Goal: Task Accomplishment & Management: Use online tool/utility

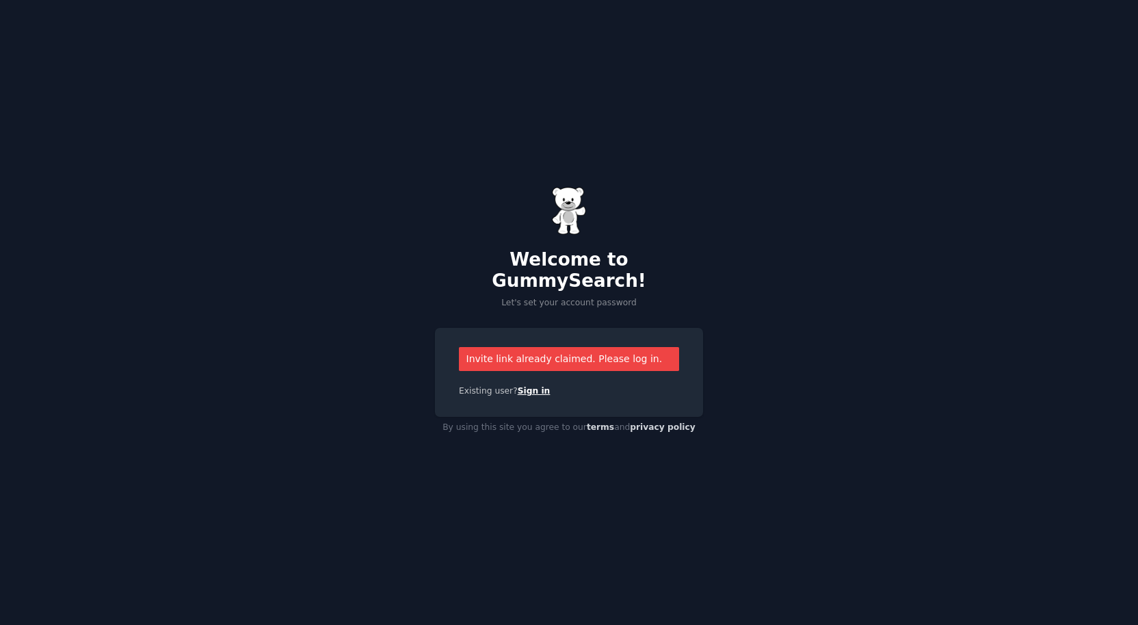
click at [534, 386] on link "Sign in" at bounding box center [534, 391] width 33 height 10
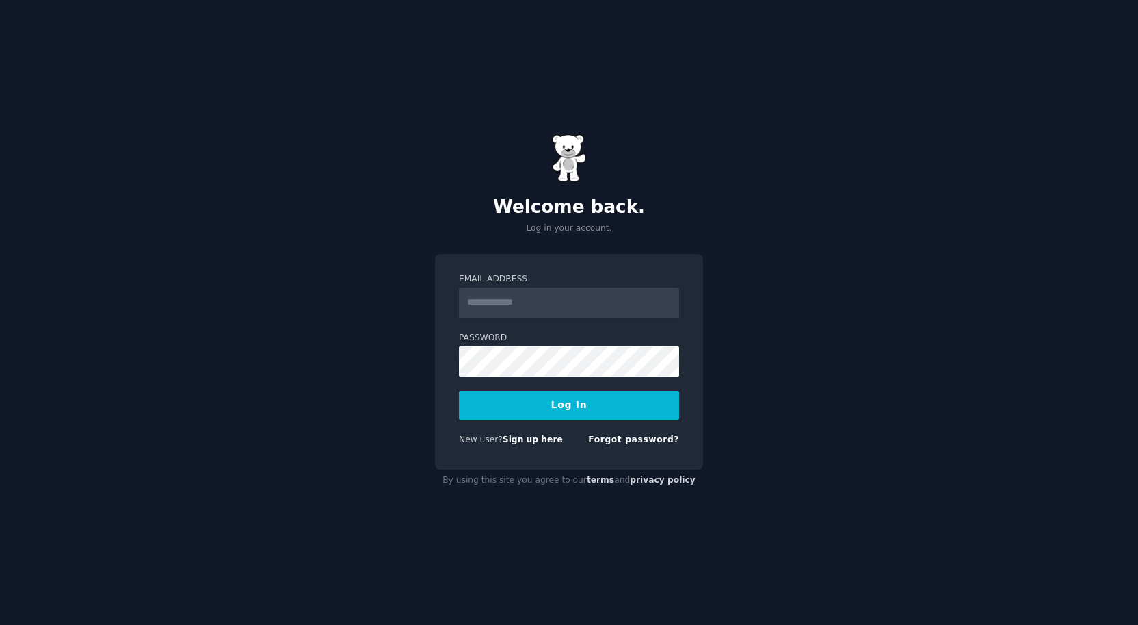
click at [515, 309] on input "Email Address" at bounding box center [569, 302] width 220 height 30
click at [508, 298] on input "Email Address" at bounding box center [569, 302] width 220 height 30
type input "**********"
click at [569, 397] on button "Log In" at bounding box center [569, 405] width 220 height 29
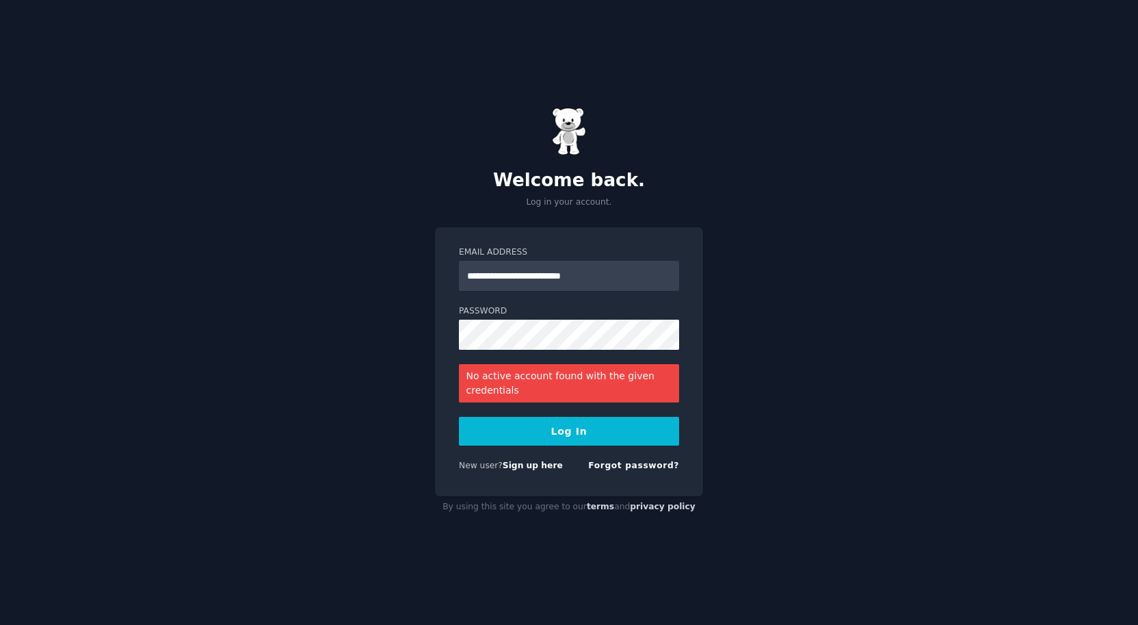
click at [541, 442] on button "Log In" at bounding box center [569, 431] width 220 height 29
click at [623, 464] on link "Forgot password?" at bounding box center [633, 465] width 91 height 10
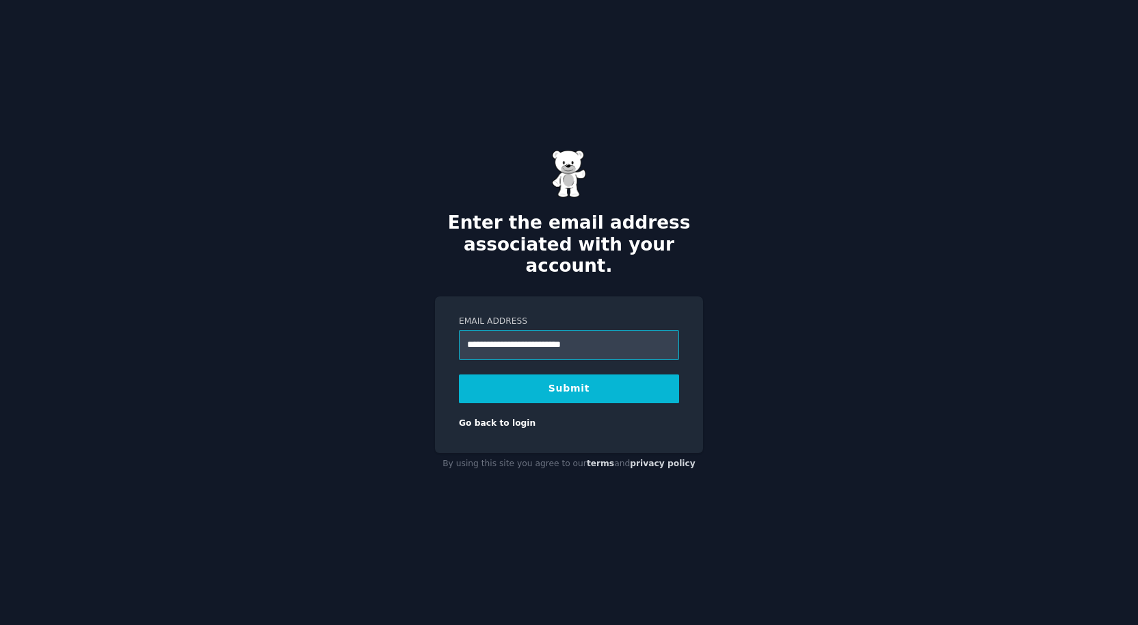
type input "**********"
click at [565, 377] on button "Submit" at bounding box center [569, 388] width 220 height 29
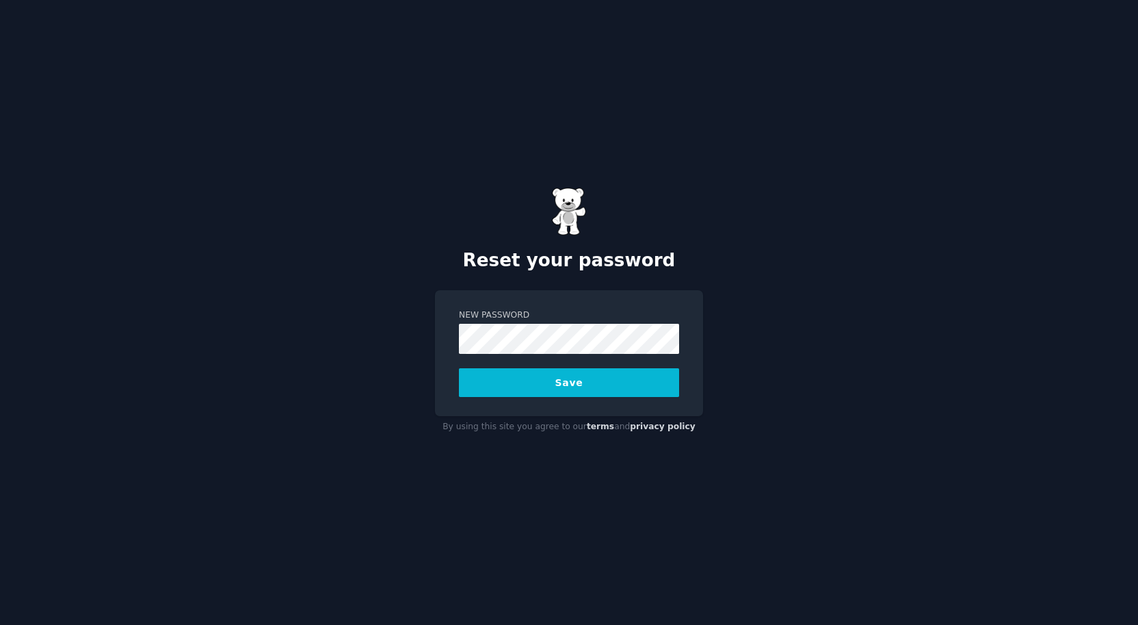
click at [459, 368] on button "Save" at bounding box center [569, 382] width 220 height 29
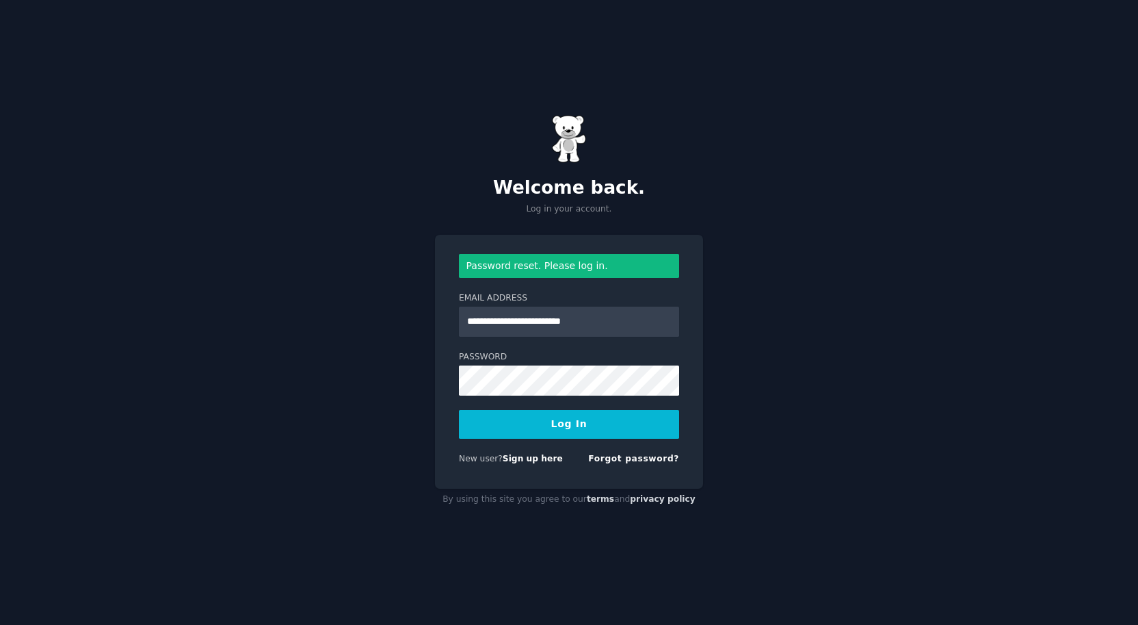
type input "**********"
click at [459, 410] on button "Log In" at bounding box center [569, 424] width 220 height 29
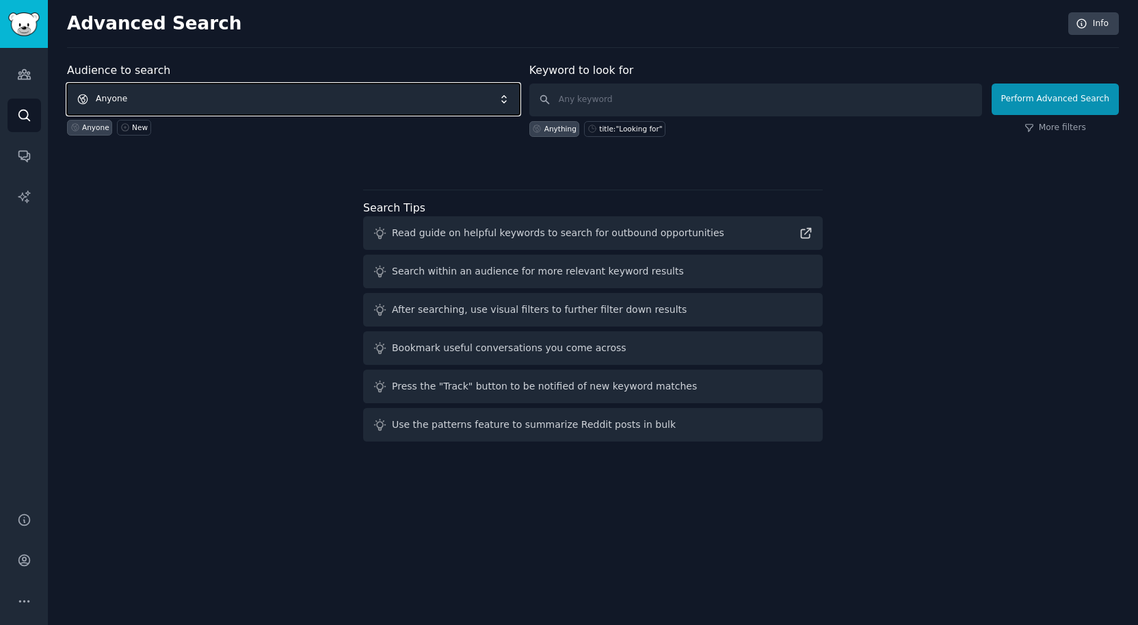
click at [326, 107] on span "Anyone" at bounding box center [293, 98] width 453 height 31
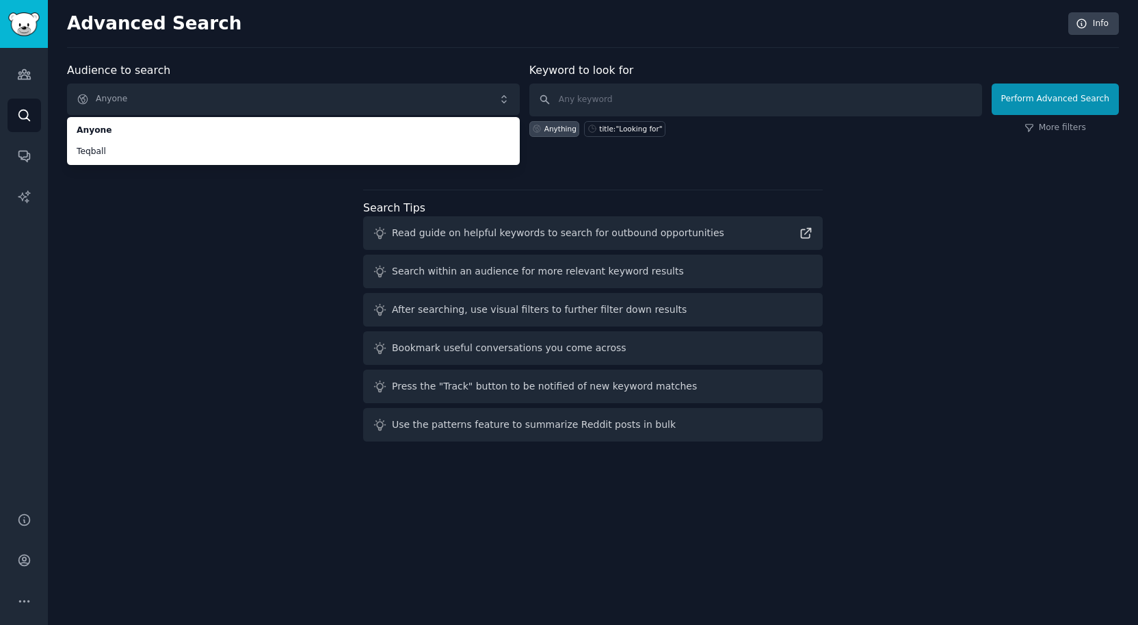
click at [314, 211] on div "Audience to search Anyone Anyone Teqball Anyone New Keyword to look for Anythin…" at bounding box center [593, 254] width 1052 height 384
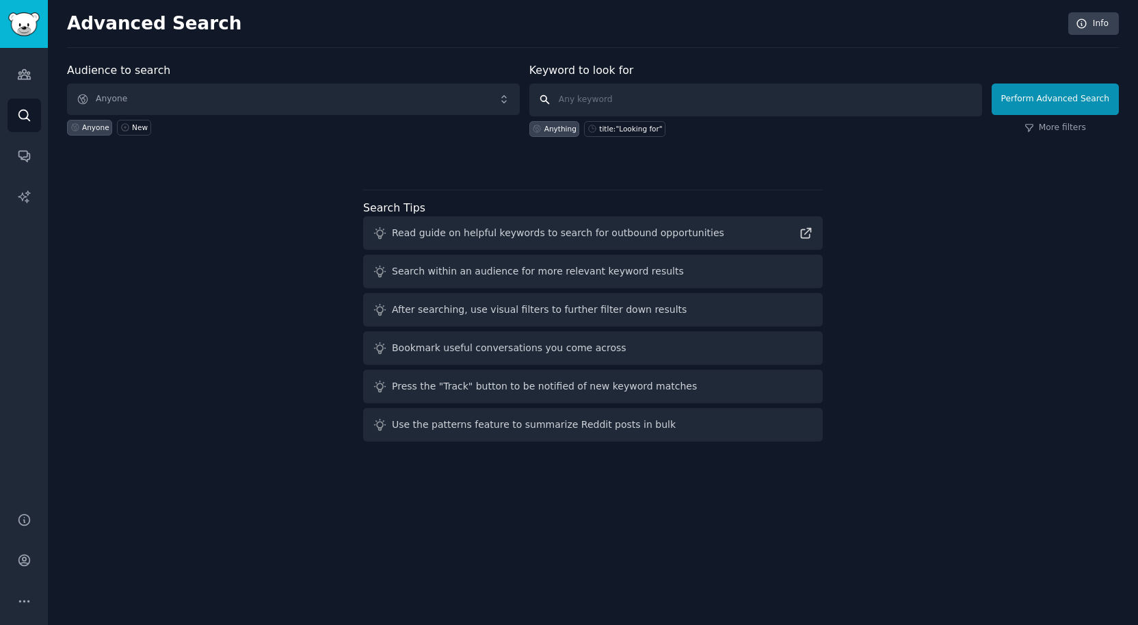
click at [604, 99] on input "text" at bounding box center [755, 99] width 453 height 33
type input "Teqball"
click at [1069, 105] on button "Perform Advanced Search" at bounding box center [1055, 98] width 127 height 31
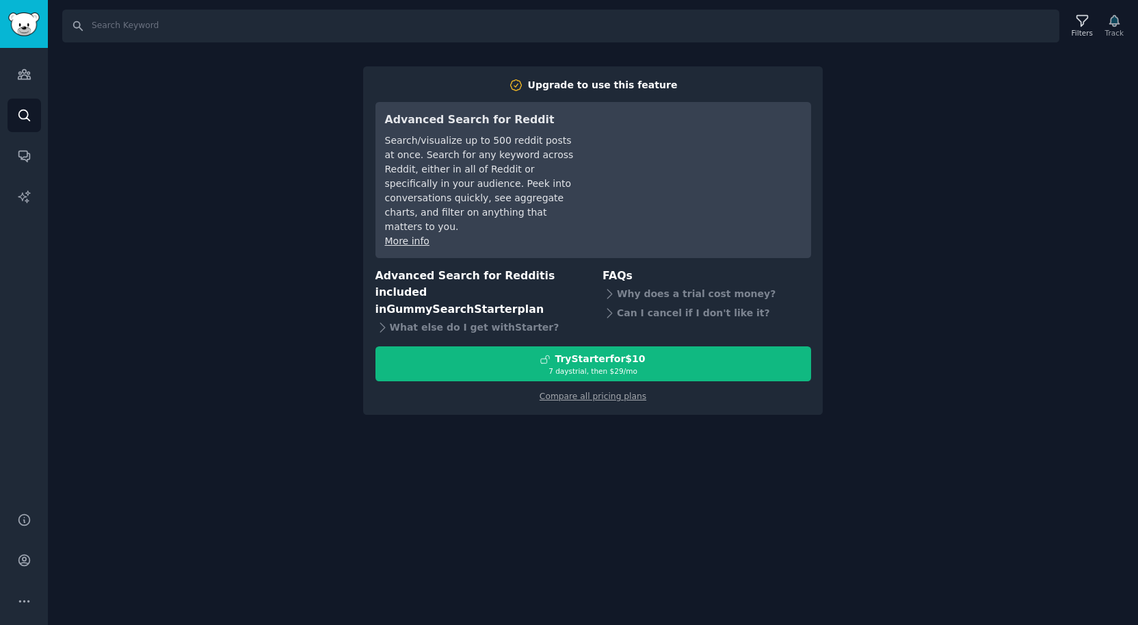
click at [1066, 163] on div "Search Filters Track Upgrade to use this feature Advanced Search for Reddit Sea…" at bounding box center [593, 312] width 1090 height 625
click at [31, 24] on img "Sidebar" at bounding box center [23, 24] width 31 height 24
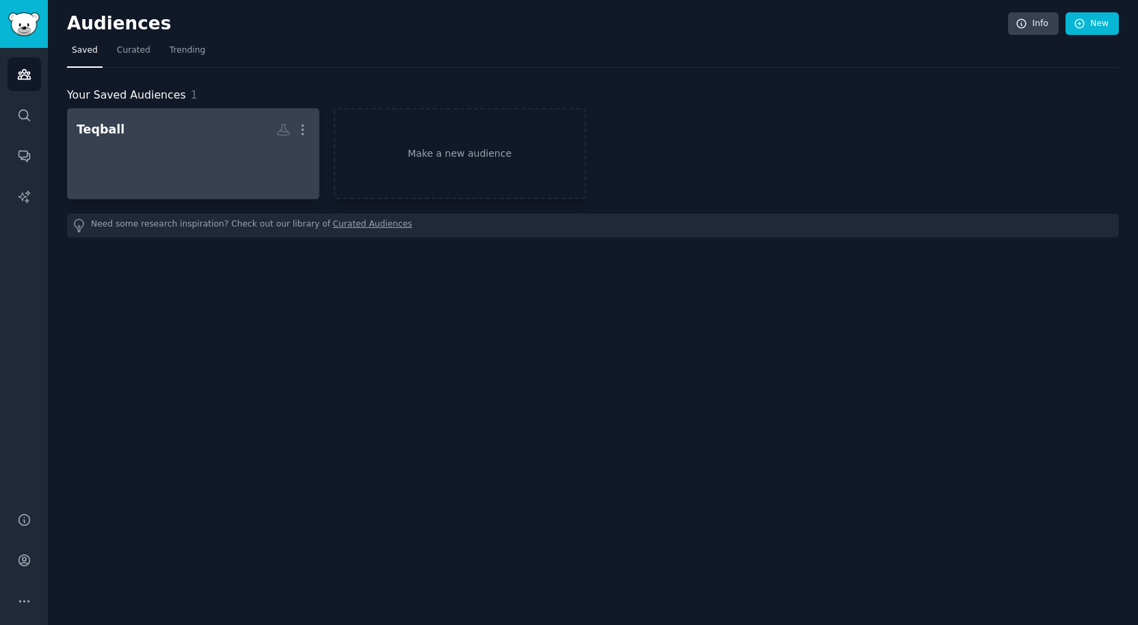
click at [174, 133] on h2 "Teqball More" at bounding box center [193, 130] width 233 height 24
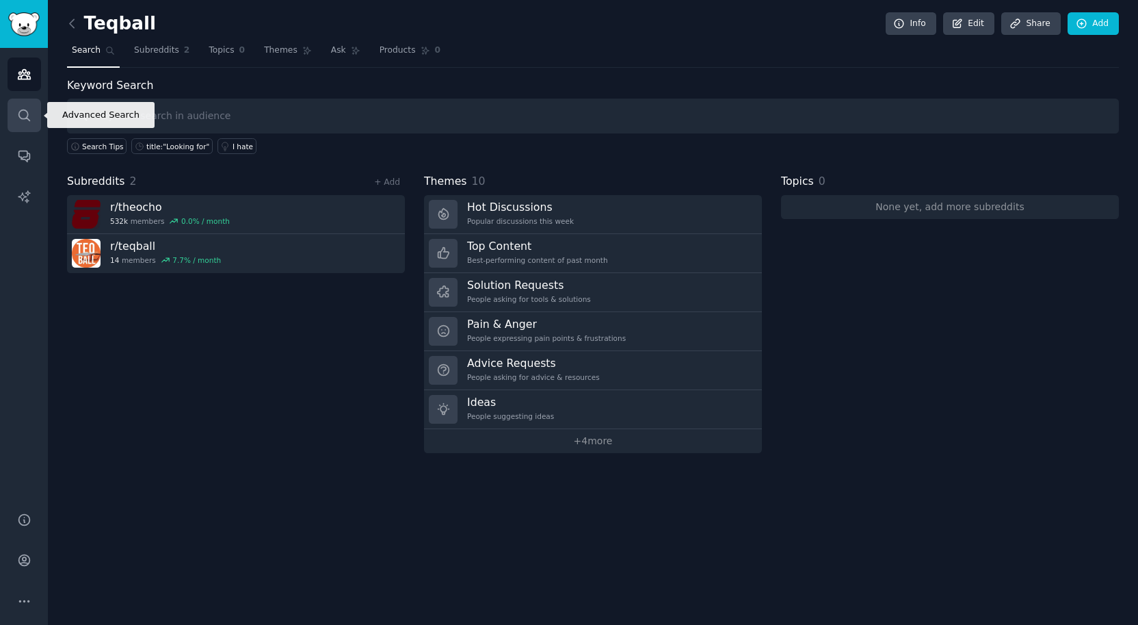
click at [23, 116] on icon "Sidebar" at bounding box center [24, 115] width 14 height 14
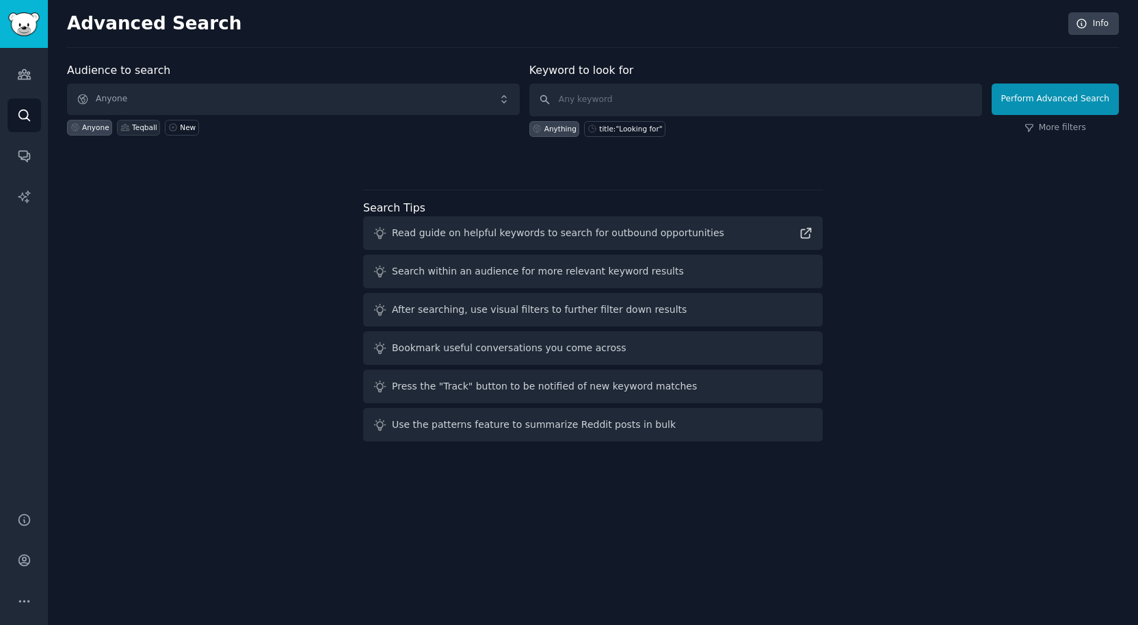
click at [144, 127] on div "Teqball" at bounding box center [144, 127] width 25 height 10
click at [23, 21] on img "Sidebar" at bounding box center [23, 24] width 31 height 24
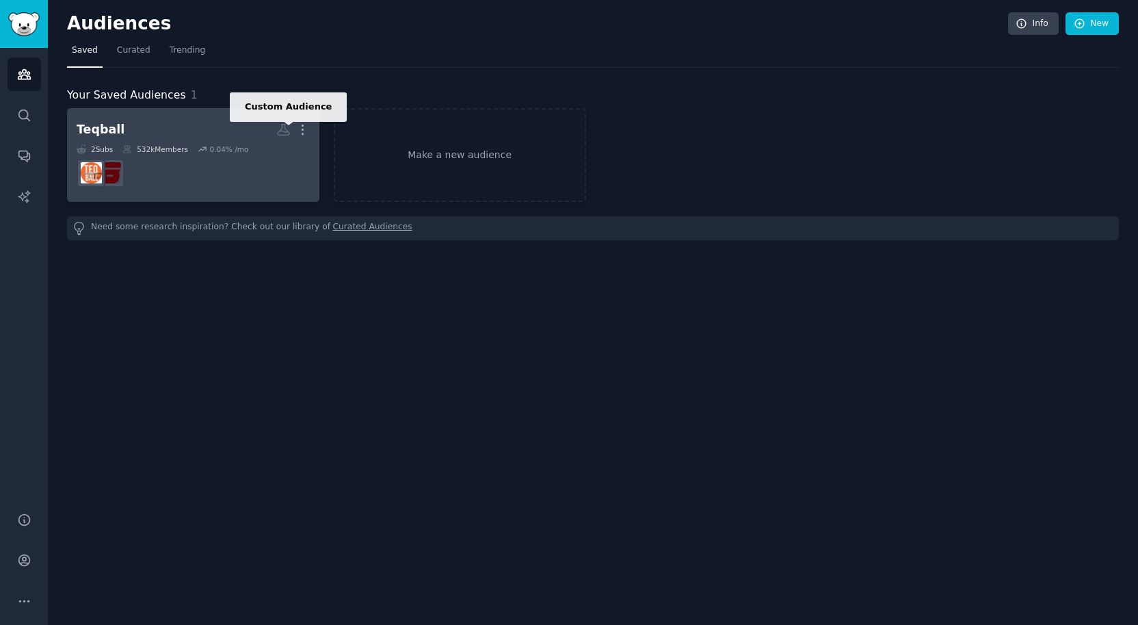
click at [286, 131] on icon at bounding box center [284, 130] width 12 height 11
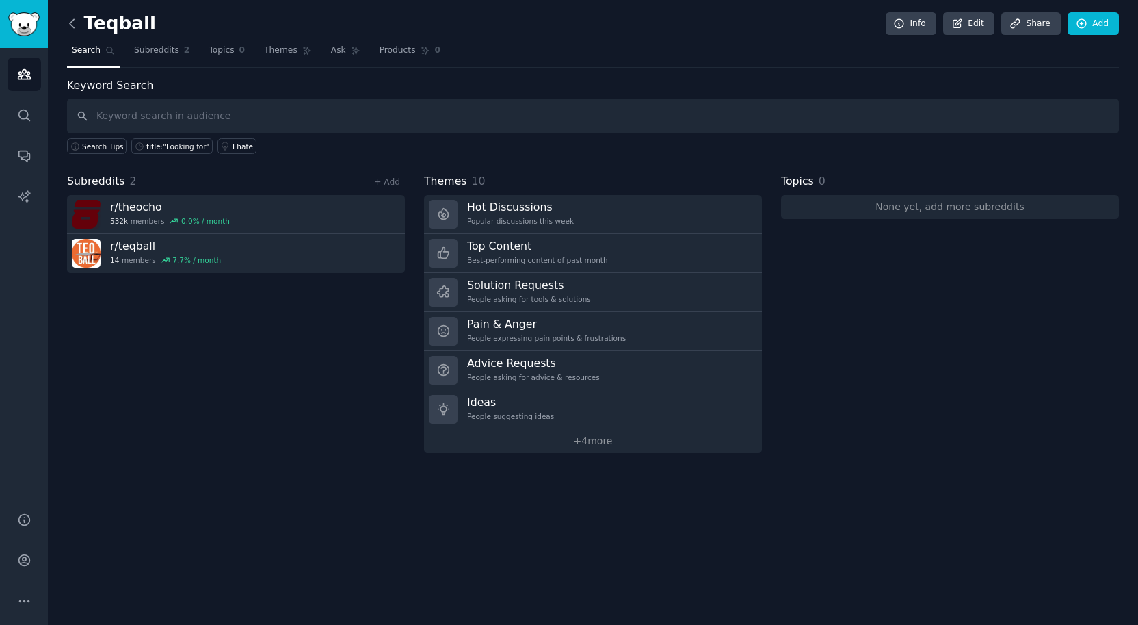
click at [72, 27] on icon at bounding box center [72, 23] width 14 height 14
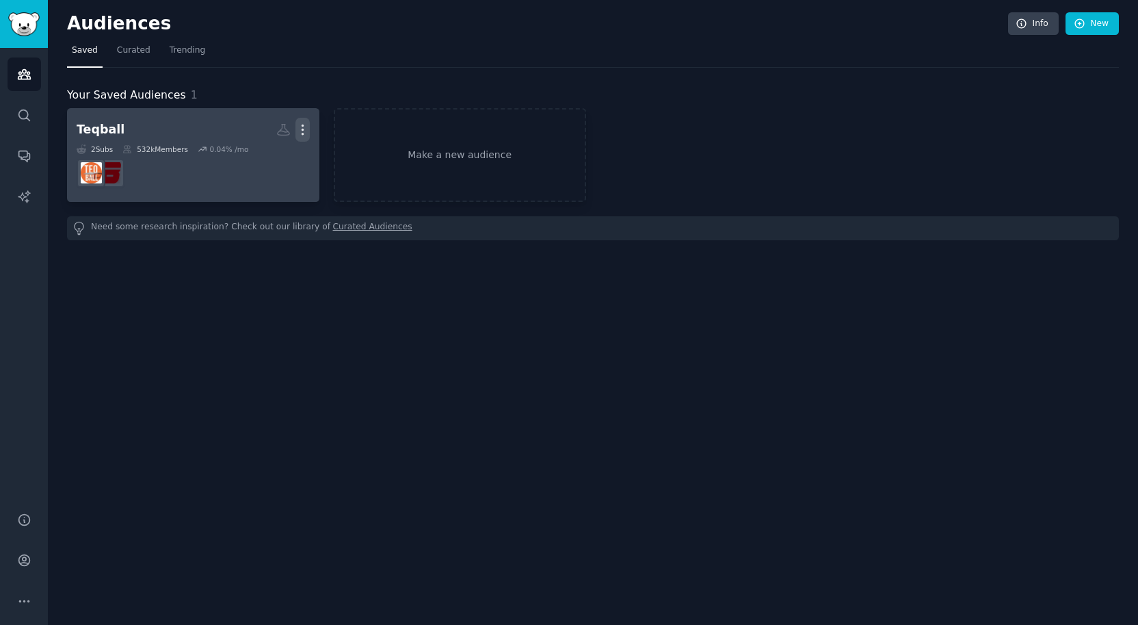
click at [304, 130] on icon "button" at bounding box center [303, 129] width 14 height 14
click at [271, 159] on p "Delete" at bounding box center [265, 158] width 31 height 14
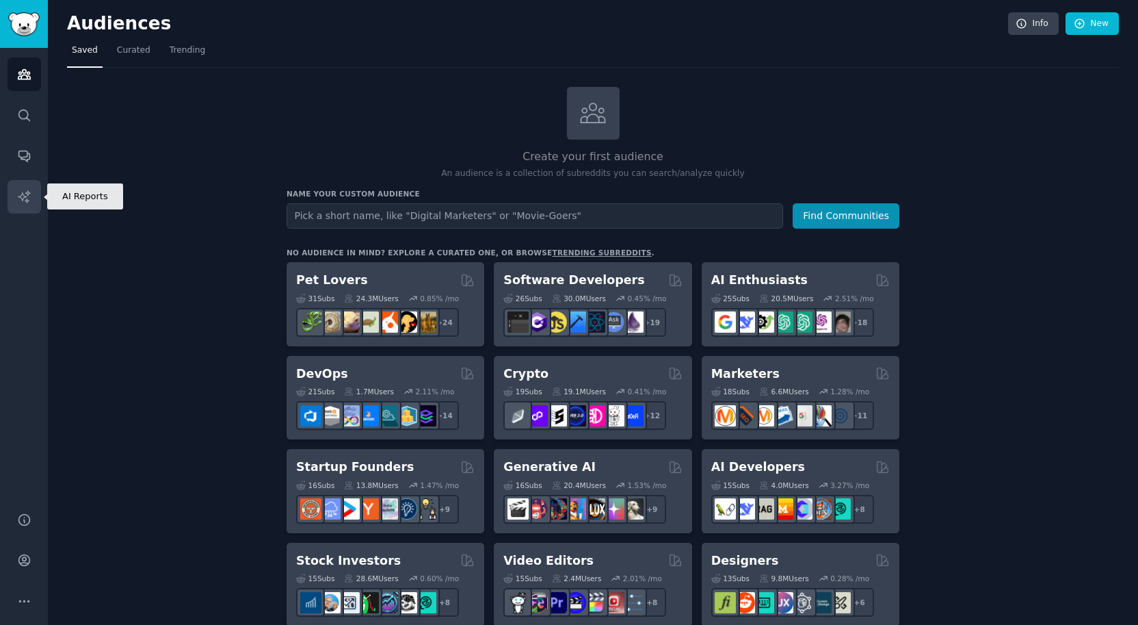
click at [27, 198] on icon "Sidebar" at bounding box center [24, 196] width 14 height 14
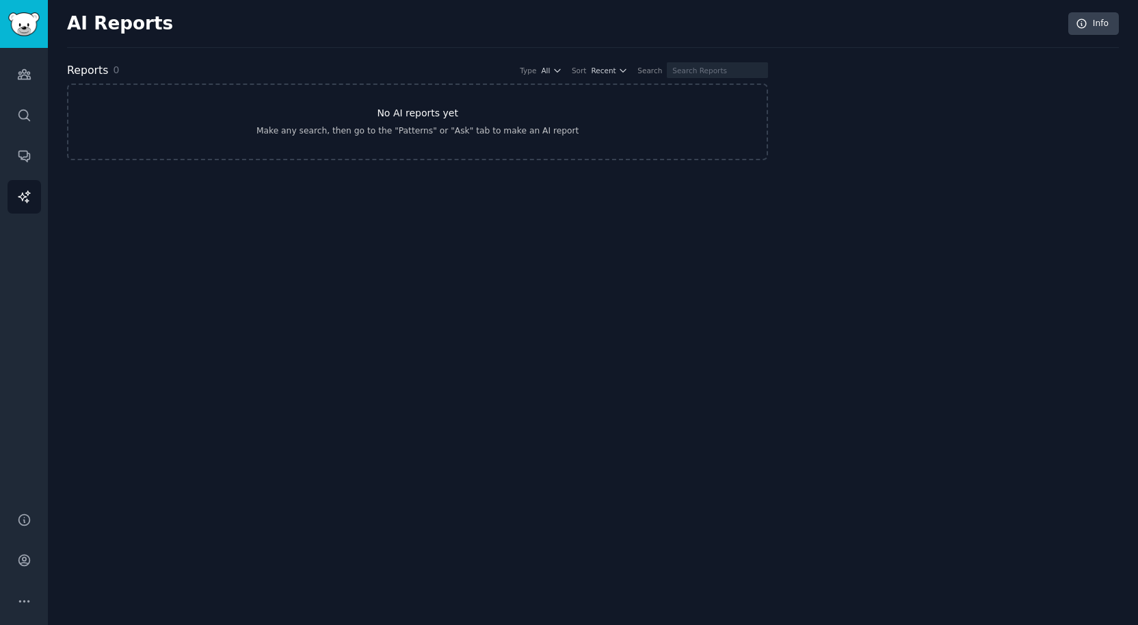
click at [421, 118] on h3 "No AI reports yet" at bounding box center [417, 113] width 81 height 14
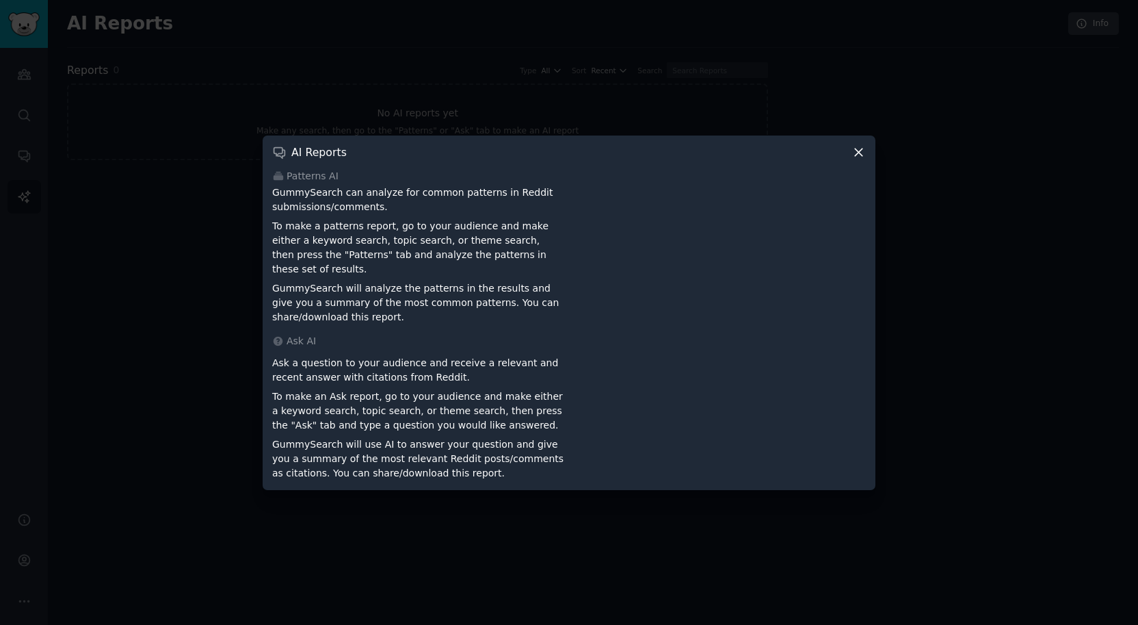
click at [853, 159] on icon at bounding box center [859, 152] width 14 height 14
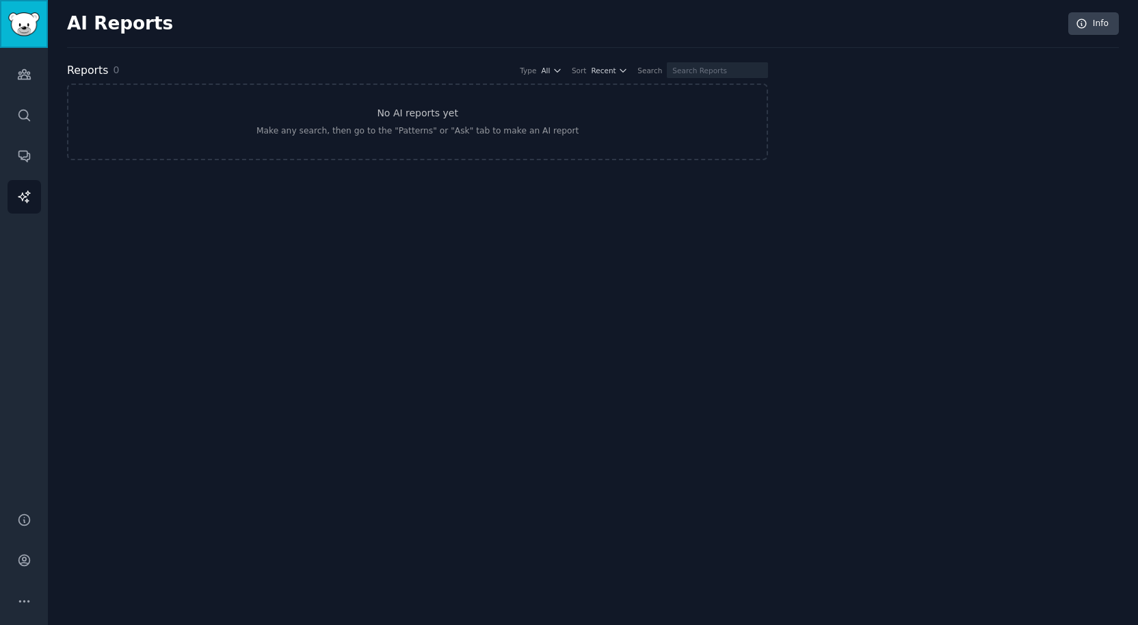
click at [25, 28] on img "Sidebar" at bounding box center [23, 24] width 31 height 24
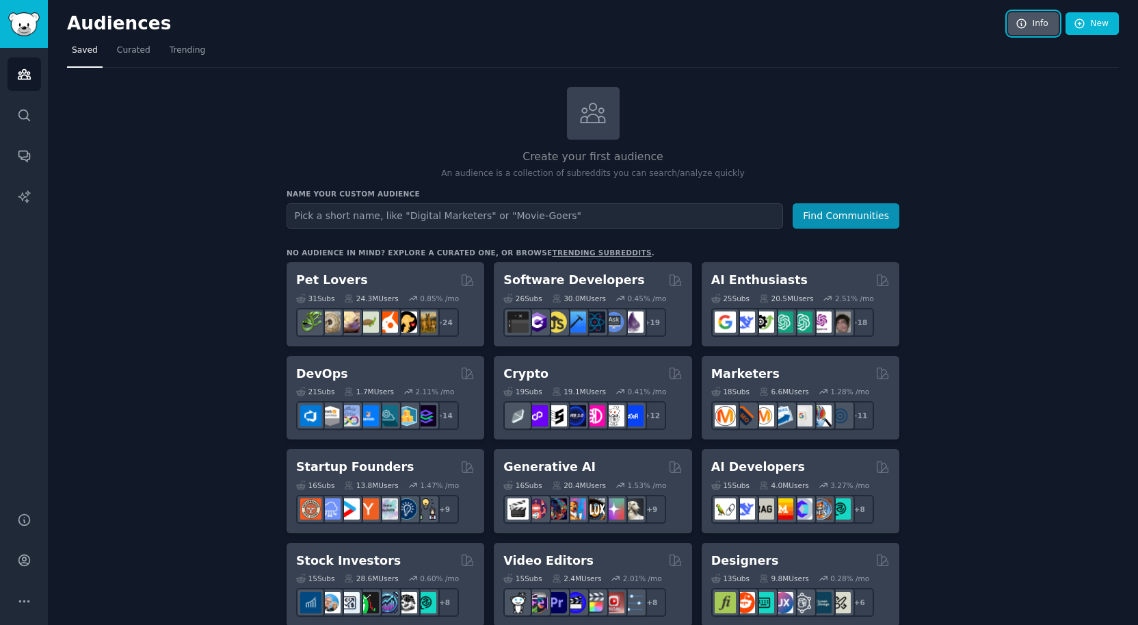
click at [1017, 23] on icon at bounding box center [1022, 24] width 12 height 12
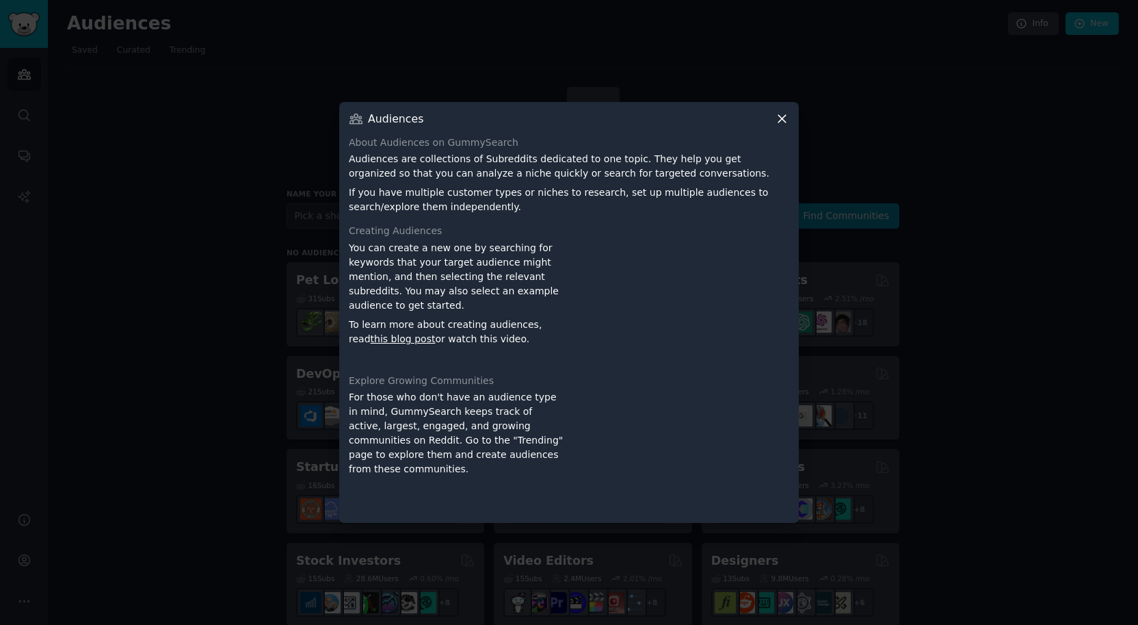
click at [782, 120] on icon at bounding box center [782, 119] width 14 height 14
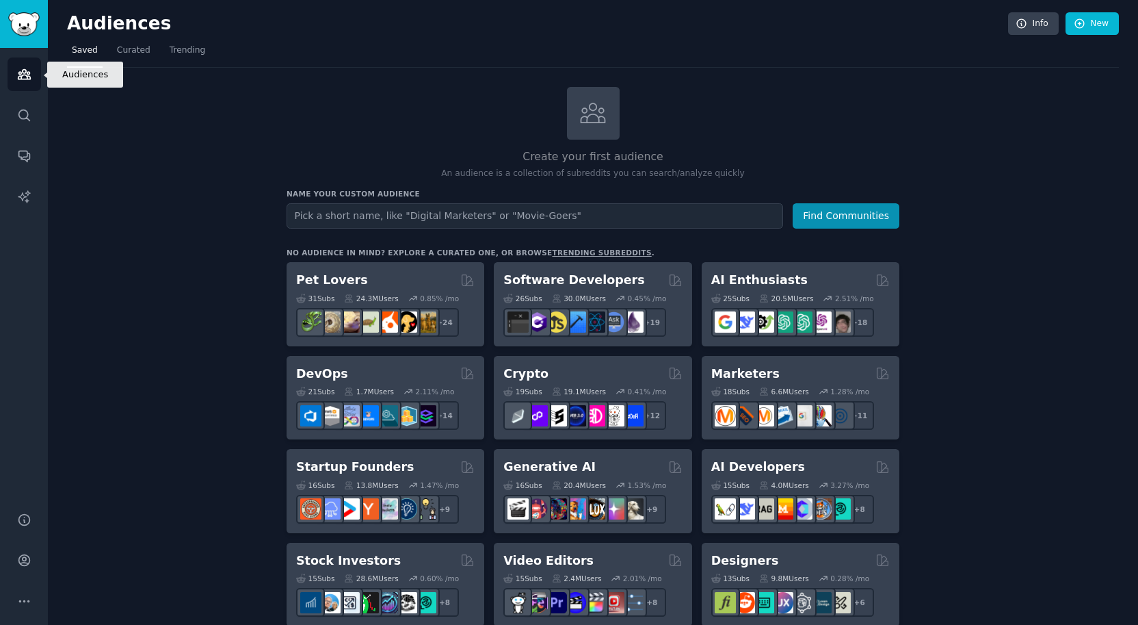
click at [27, 79] on icon "Sidebar" at bounding box center [24, 75] width 12 height 10
click at [24, 25] on img "Sidebar" at bounding box center [23, 24] width 31 height 24
click at [28, 21] on img "Sidebar" at bounding box center [23, 24] width 31 height 24
click at [144, 53] on span "Curated" at bounding box center [134, 50] width 34 height 12
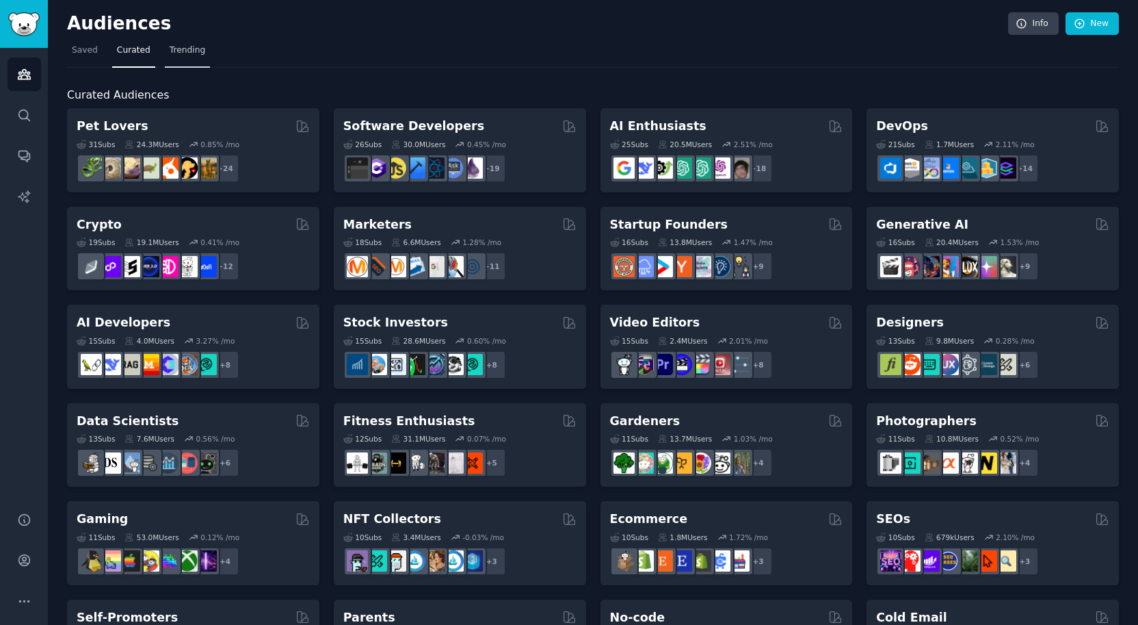
click at [200, 51] on span "Trending" at bounding box center [188, 50] width 36 height 12
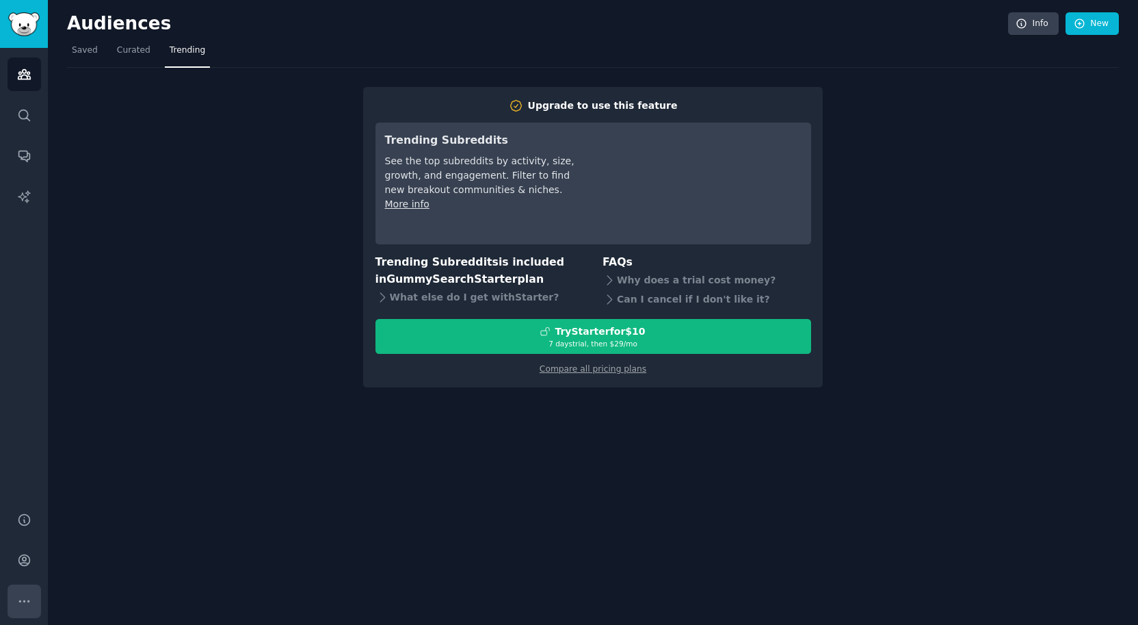
click at [19, 601] on icon "Sidebar" at bounding box center [24, 600] width 10 height 1
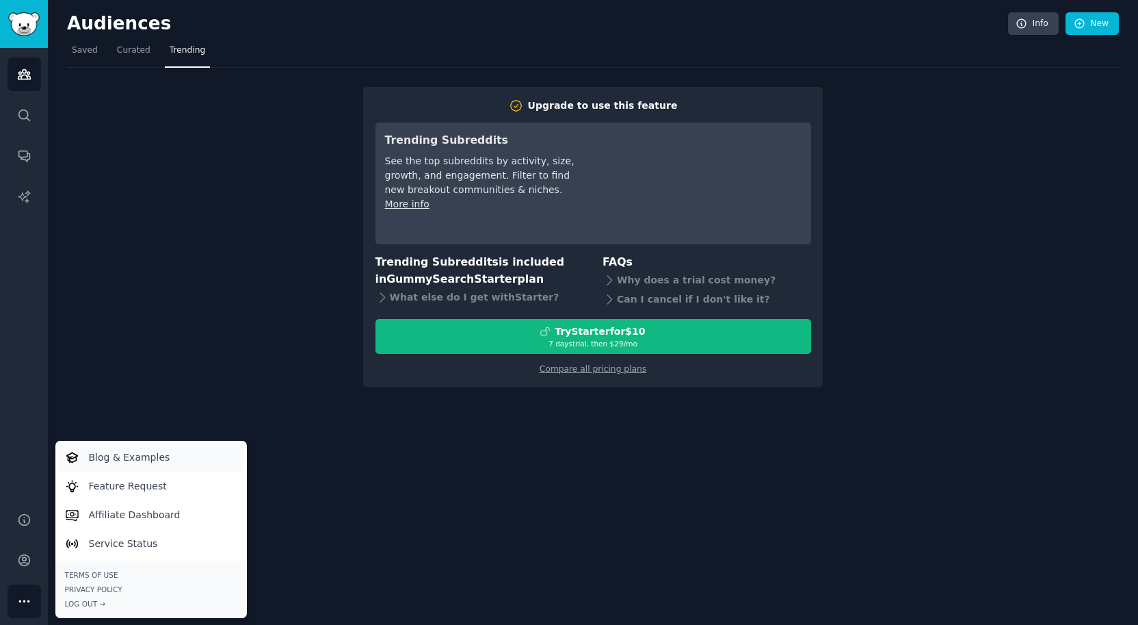
click at [138, 455] on p "Blog & Examples" at bounding box center [129, 457] width 81 height 14
click at [27, 78] on icon "Sidebar" at bounding box center [24, 75] width 12 height 10
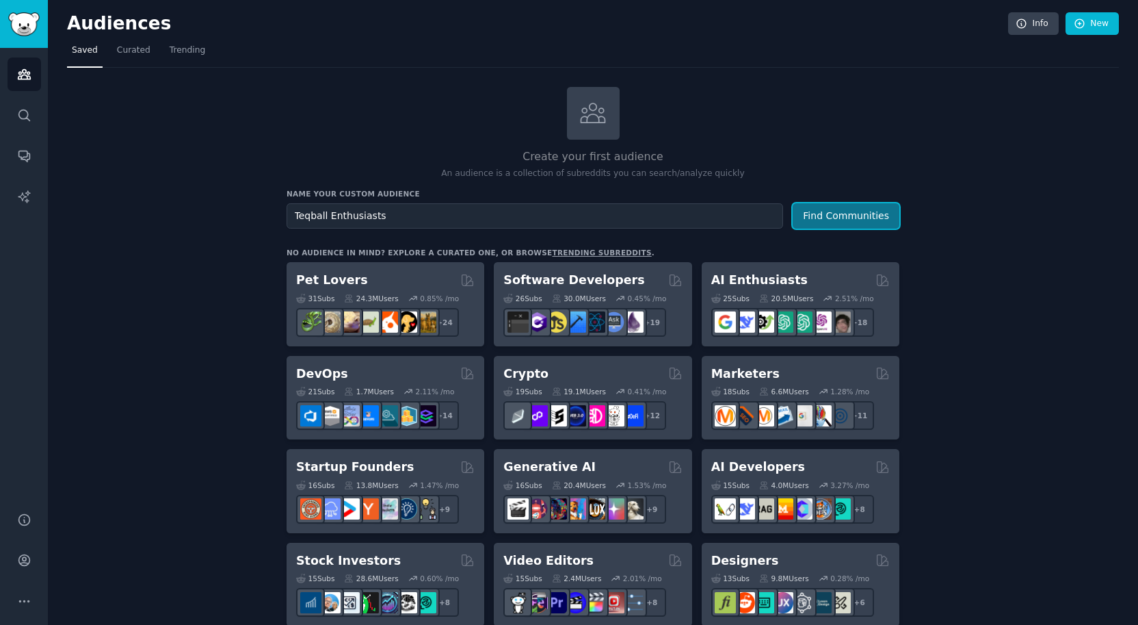
click at [856, 218] on button "Find Communities" at bounding box center [846, 215] width 107 height 25
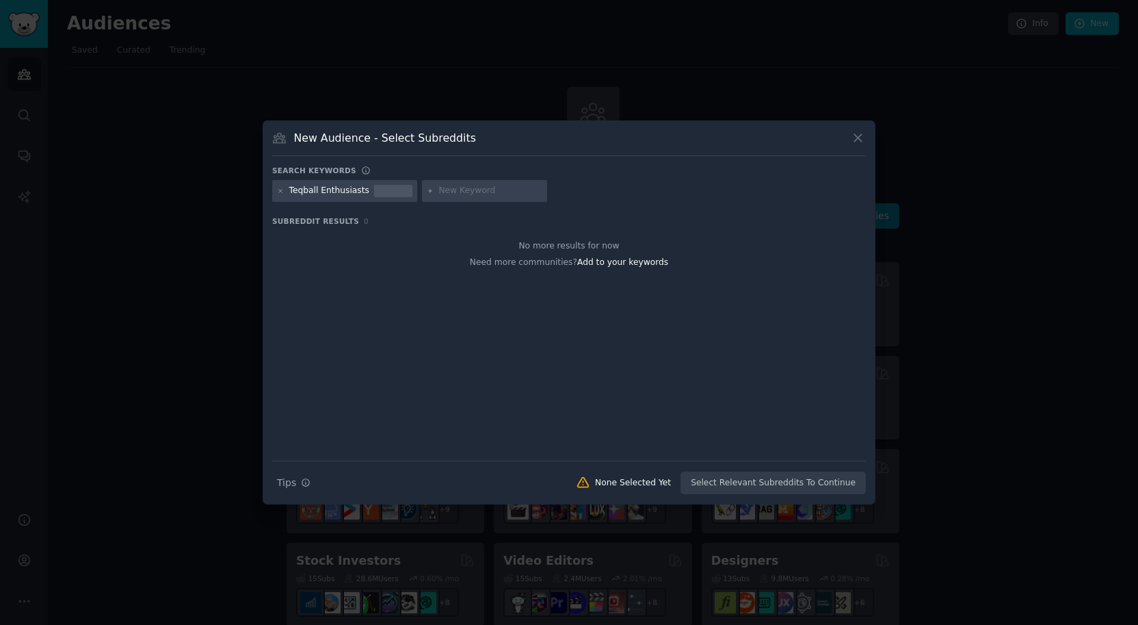
click at [349, 195] on div "Teqball Enthusiasts" at bounding box center [329, 191] width 80 height 12
click at [859, 135] on icon at bounding box center [858, 138] width 14 height 14
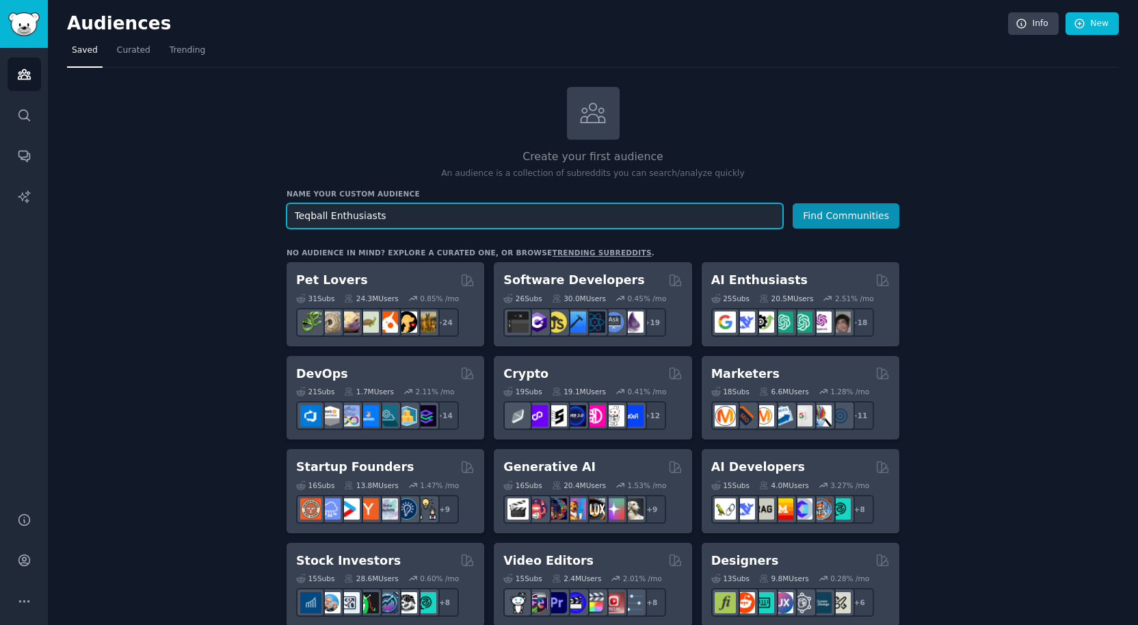
click at [350, 222] on input "Teqball Enthusiasts" at bounding box center [535, 215] width 497 height 25
type input "Teqball"
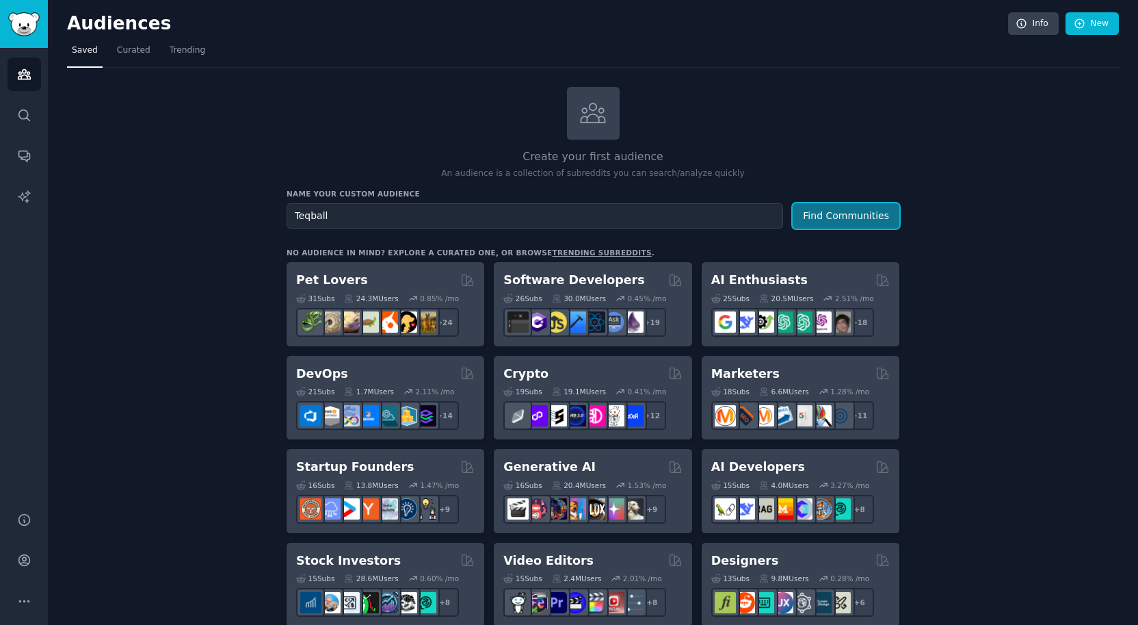
click at [817, 209] on button "Find Communities" at bounding box center [846, 215] width 107 height 25
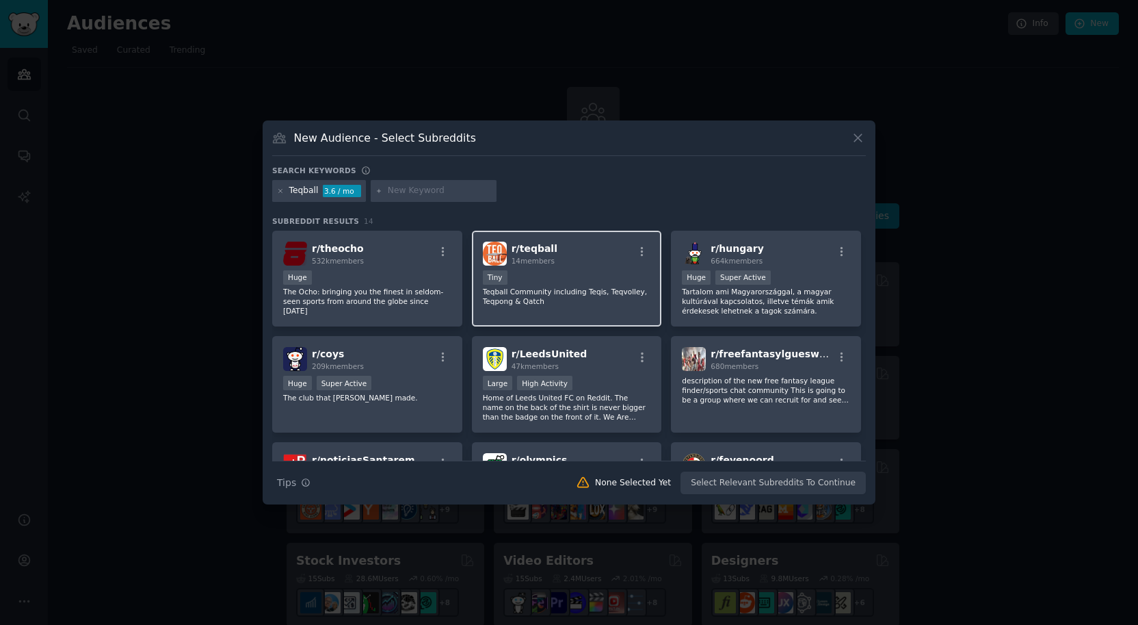
click at [609, 263] on div "r/ teqball 14 members" at bounding box center [567, 253] width 168 height 24
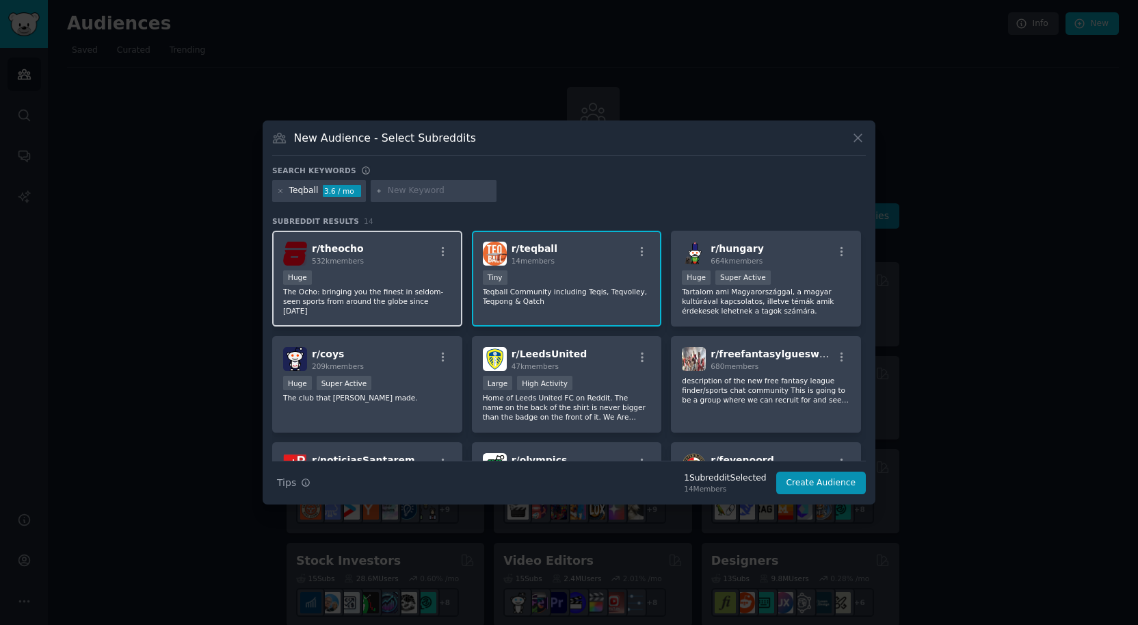
click at [365, 248] on div "r/ theocho 532k members" at bounding box center [367, 253] width 168 height 24
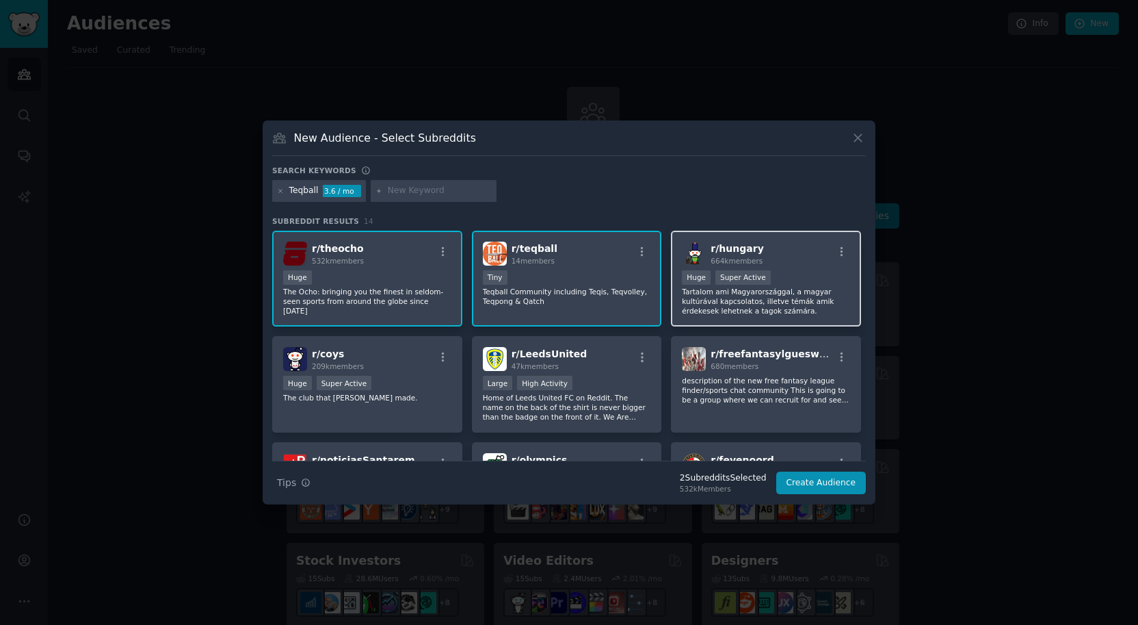
click at [794, 261] on div "r/ hungary 664k members" at bounding box center [766, 253] width 168 height 24
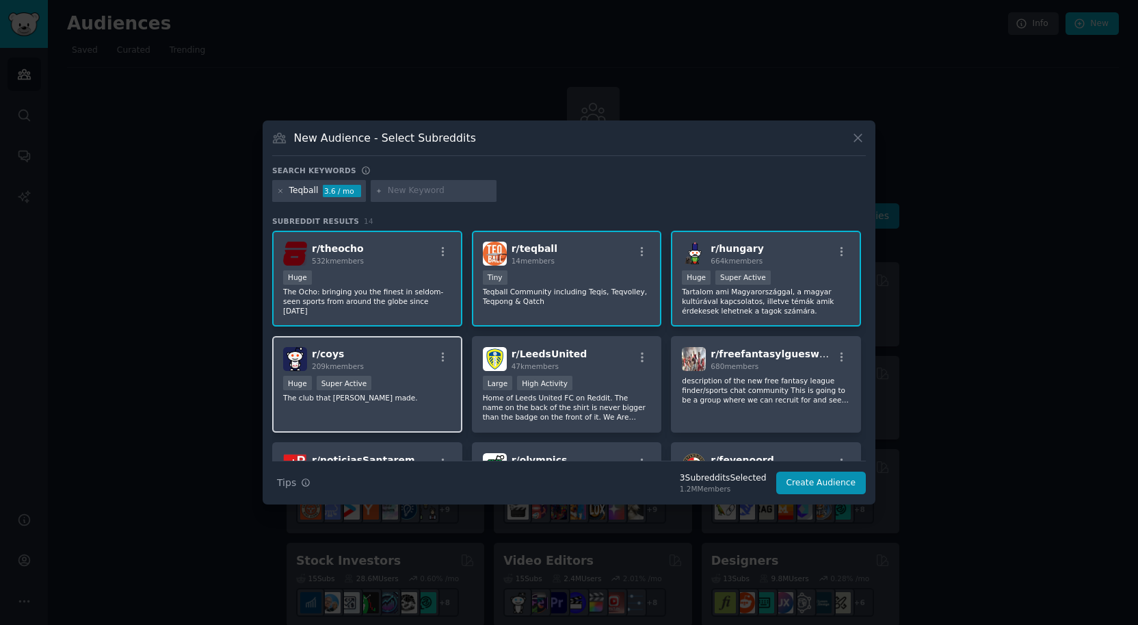
click at [438, 381] on div "Huge Super Active" at bounding box center [367, 384] width 168 height 17
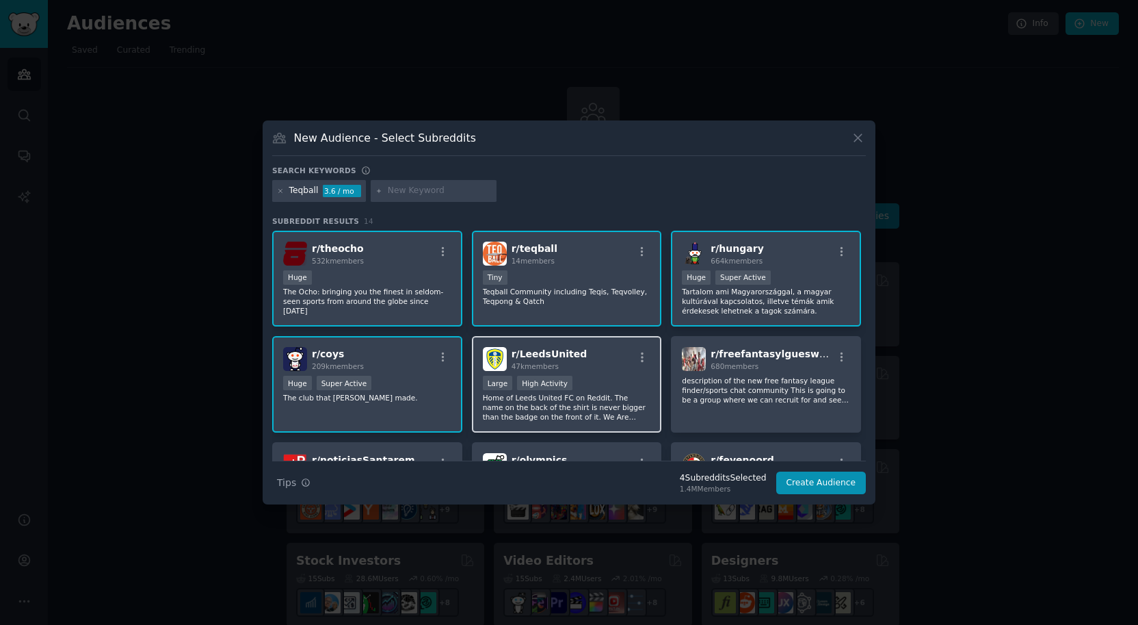
click at [613, 383] on div "10,000 - 100,000 members Large High Activity" at bounding box center [567, 384] width 168 height 17
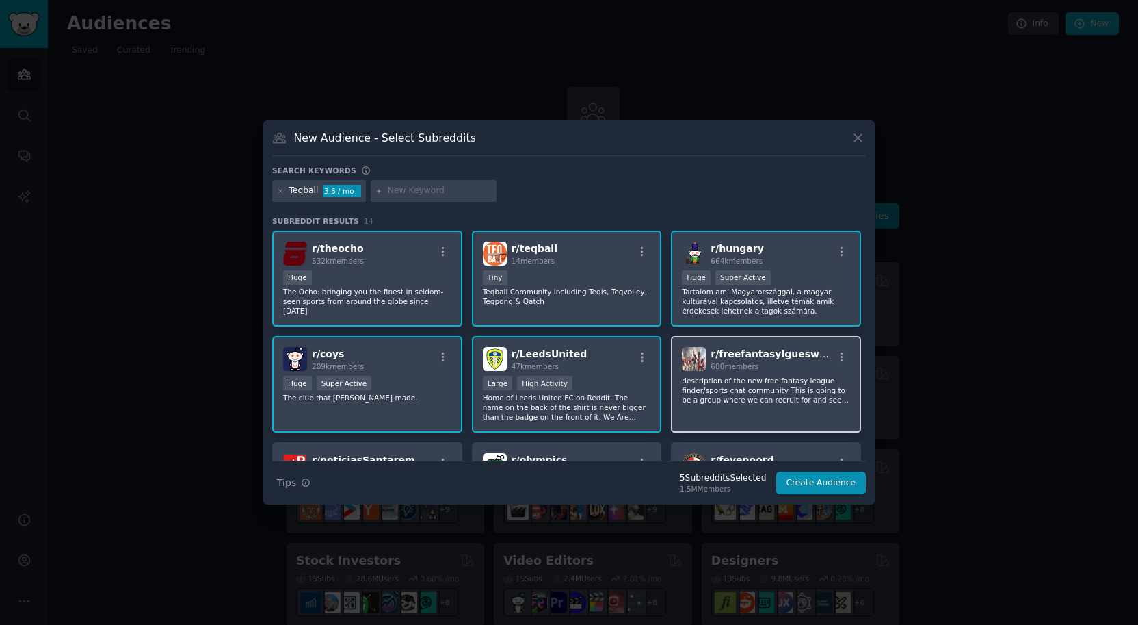
click at [815, 371] on div "r/ freefantasylgueswchat 680 members description of the new free fantasy league…" at bounding box center [766, 384] width 190 height 96
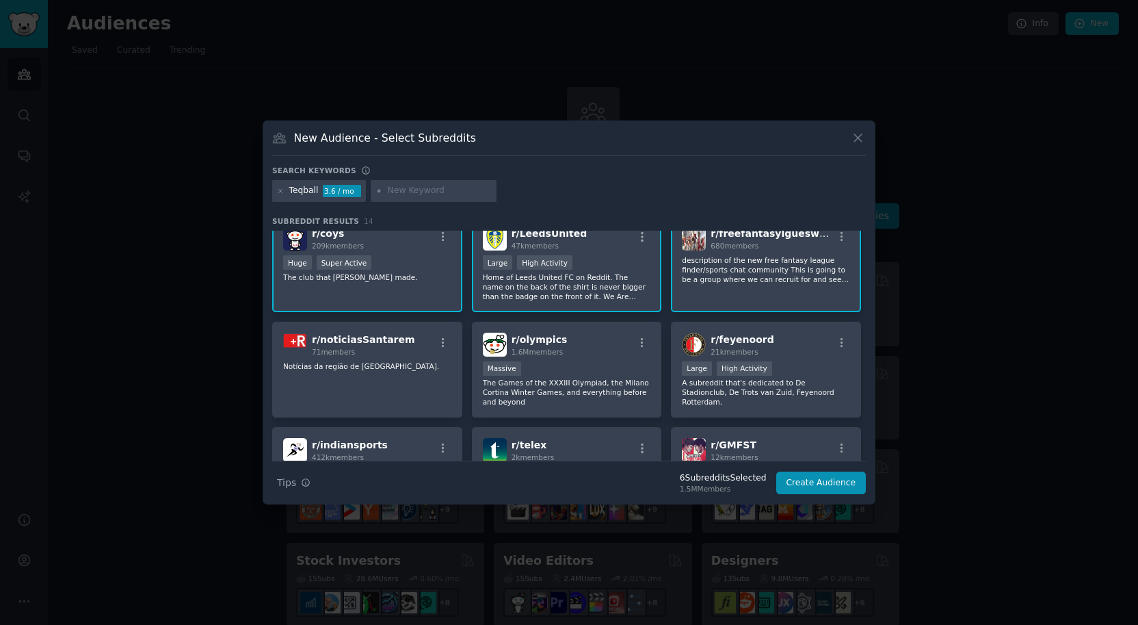
scroll to position [124, 0]
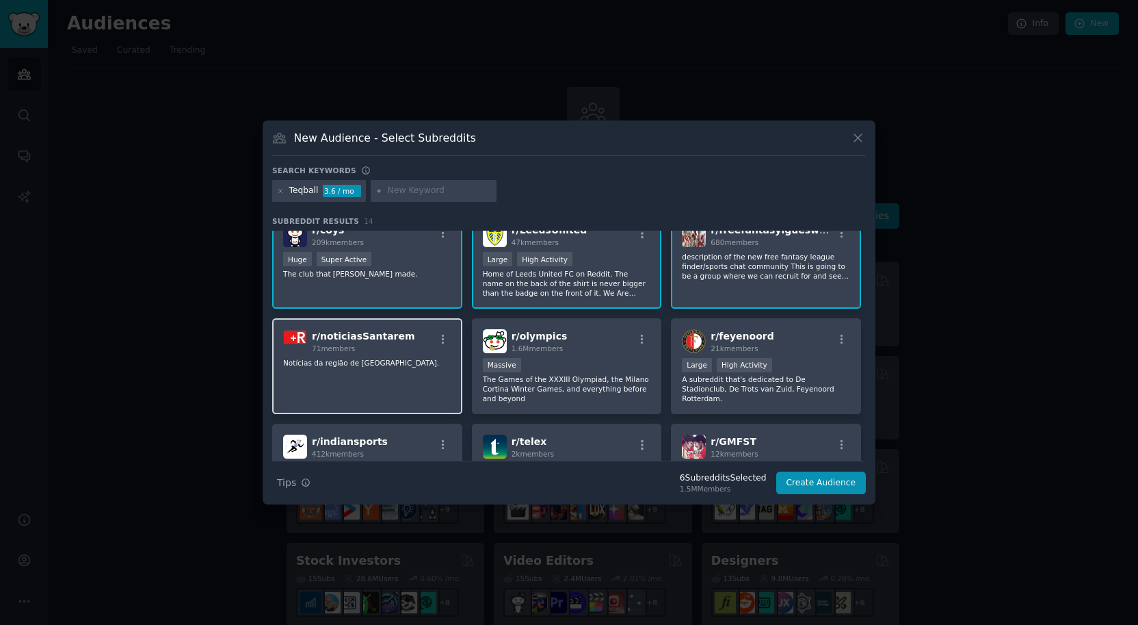
click at [430, 368] on div "r/ noticiasSantarem 71 members Notícias da região de [GEOGRAPHIC_DATA]." at bounding box center [367, 366] width 190 height 96
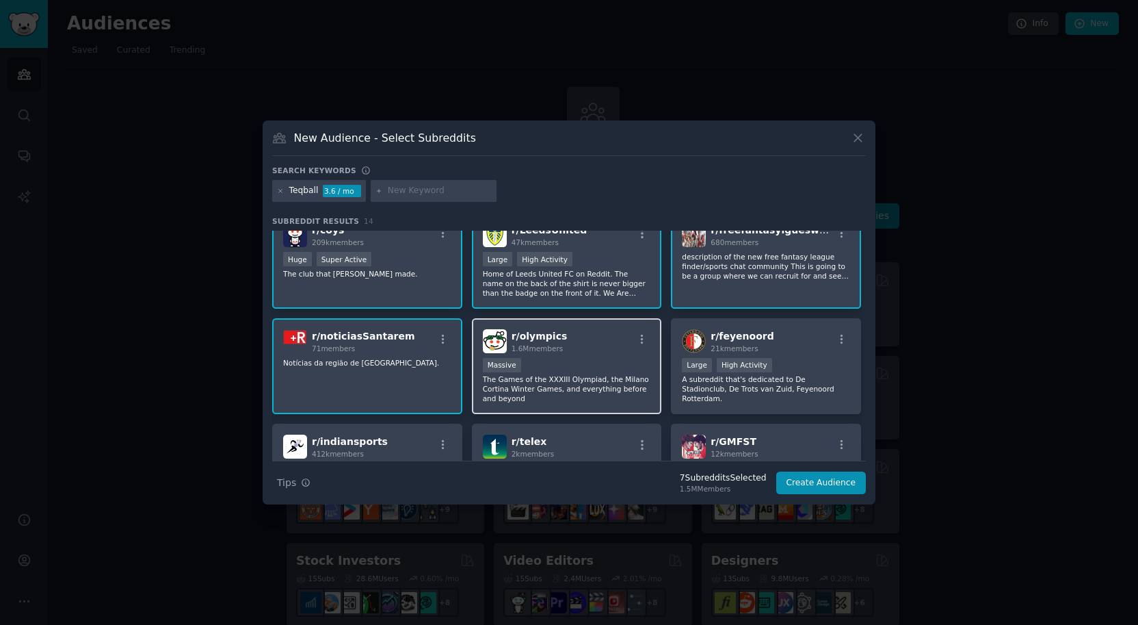
click at [608, 345] on div "r/ olympics 1.6M members" at bounding box center [567, 341] width 168 height 24
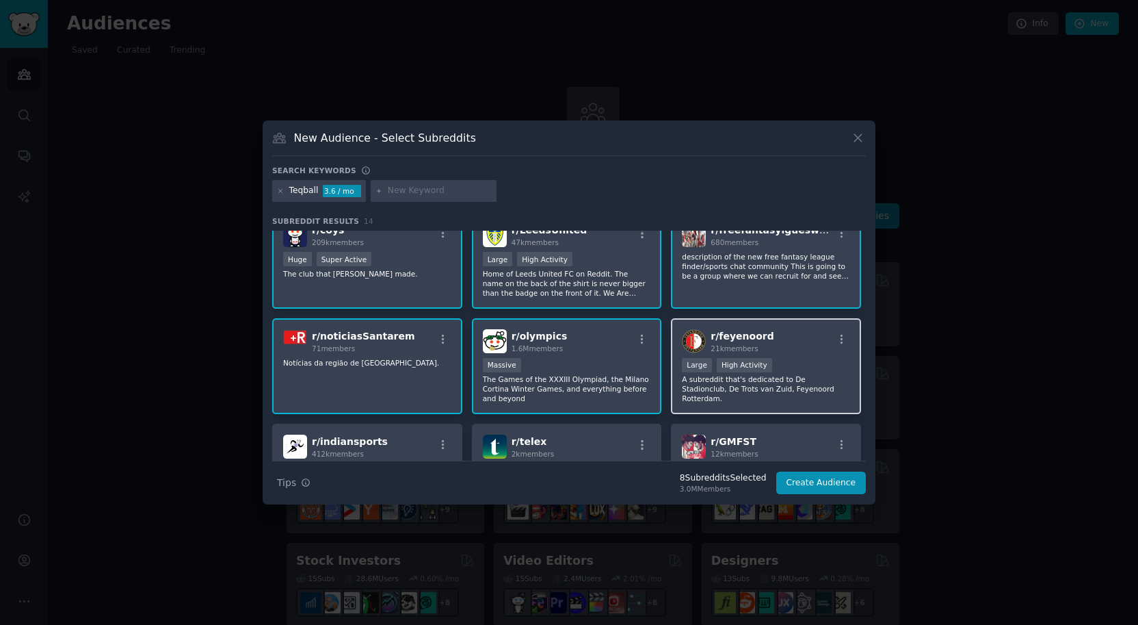
click at [828, 344] on div "r/ feyenoord 21k members" at bounding box center [766, 341] width 168 height 24
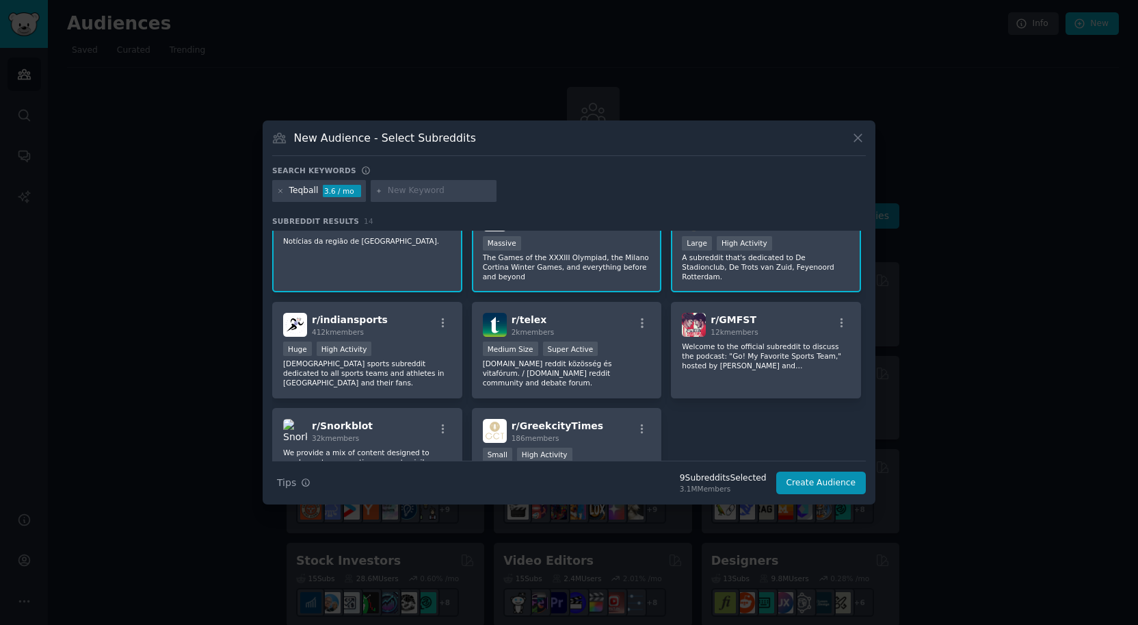
scroll to position [266, 0]
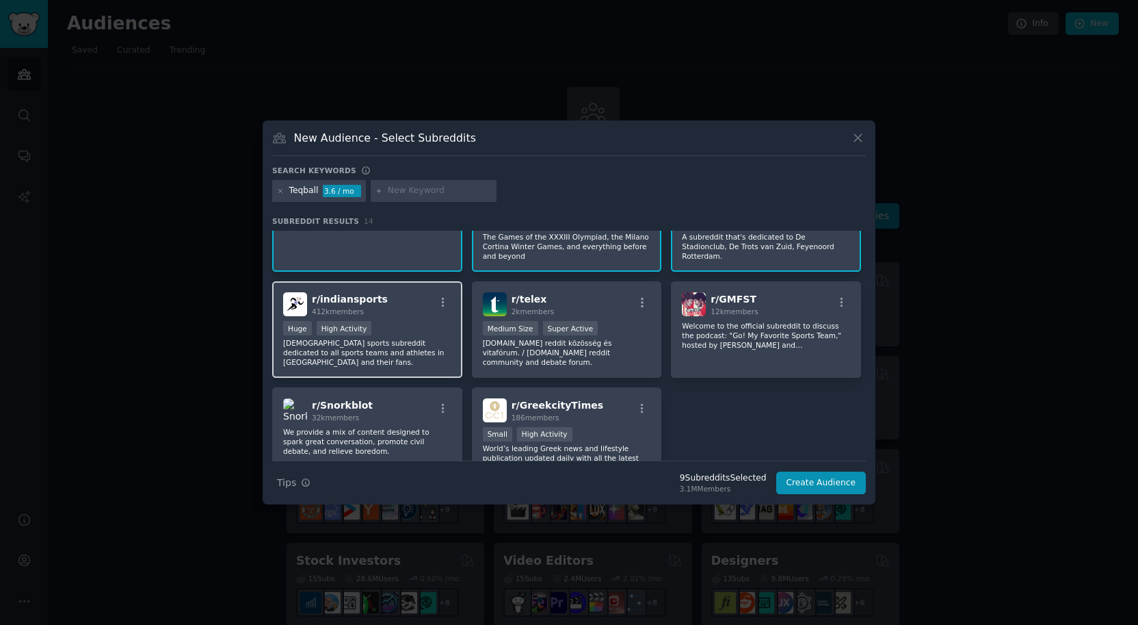
click at [430, 306] on div "r/ indiansports 412k members" at bounding box center [367, 304] width 168 height 24
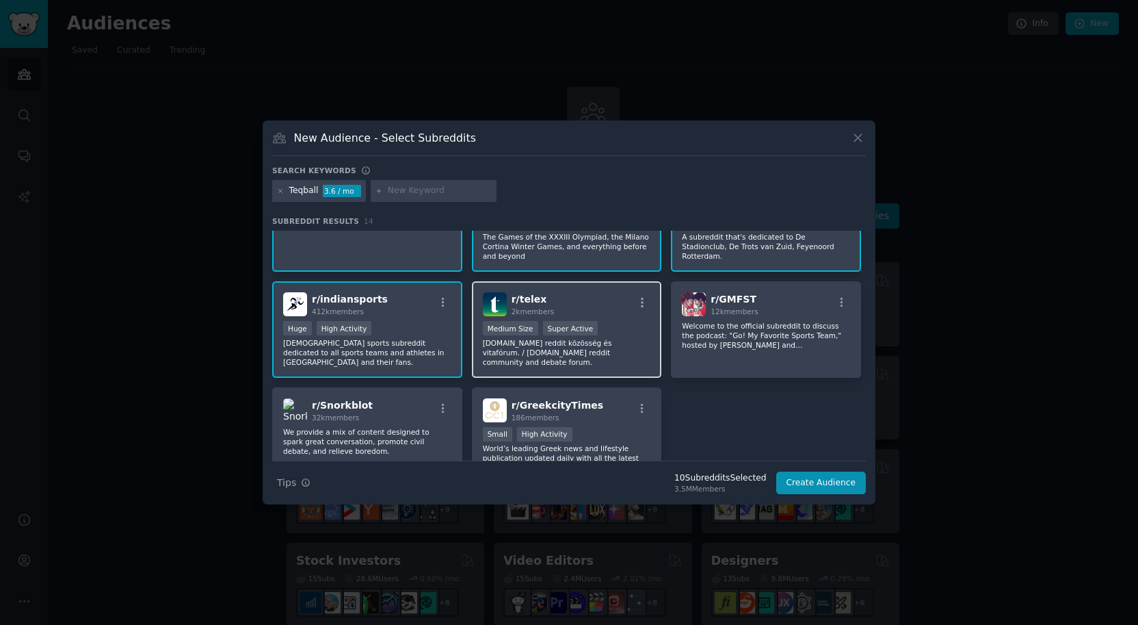
click at [613, 306] on div "r/ telex 2k members" at bounding box center [567, 304] width 168 height 24
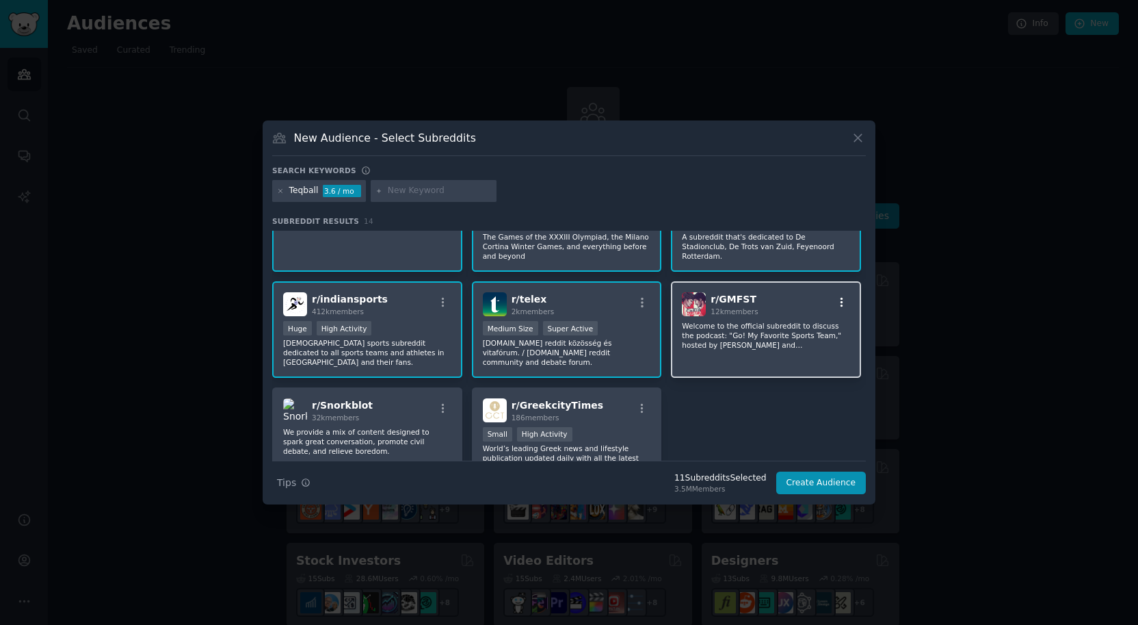
click at [843, 298] on icon "button" at bounding box center [842, 302] width 12 height 12
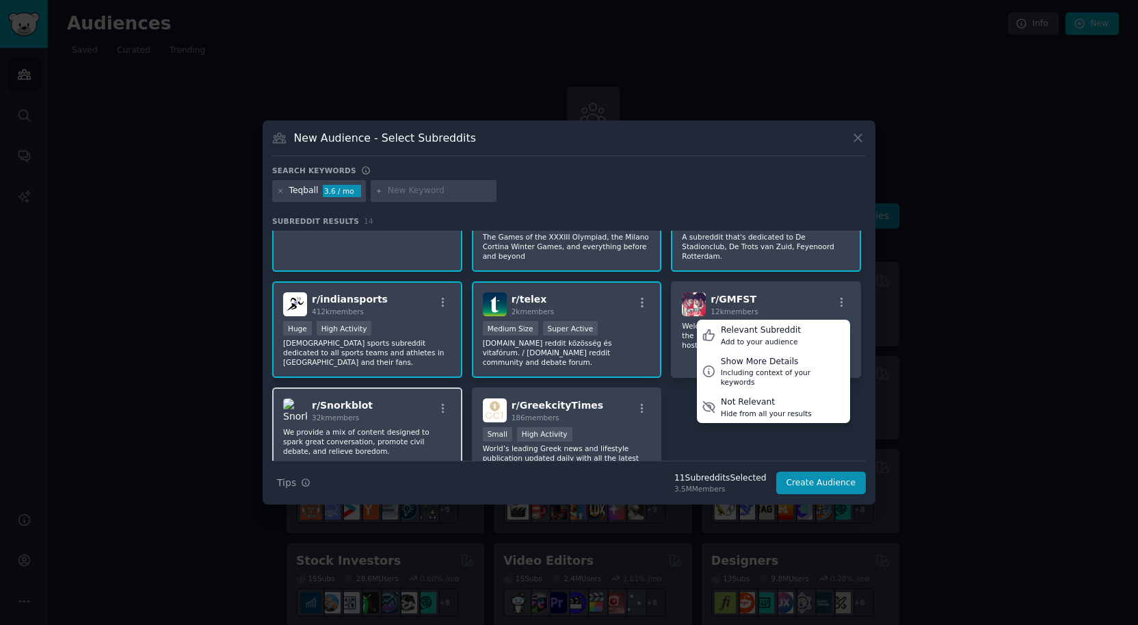
click at [418, 401] on div "r/ Snorkblot 32k members" at bounding box center [367, 410] width 168 height 24
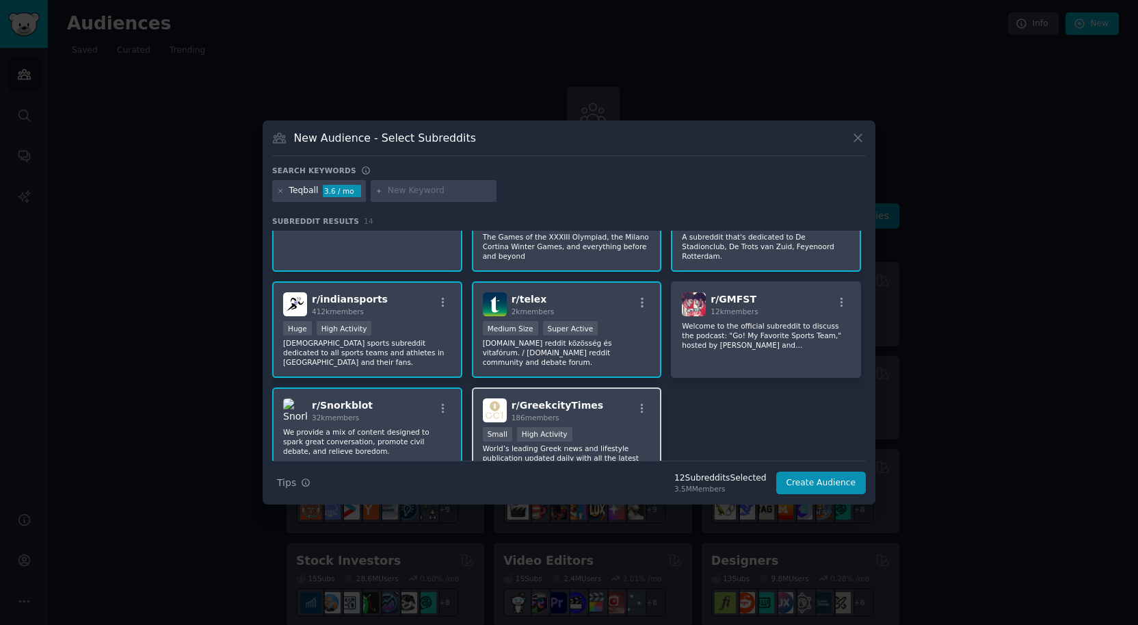
click at [607, 410] on div "r/ GreekcityTimes 186 members" at bounding box center [567, 410] width 168 height 24
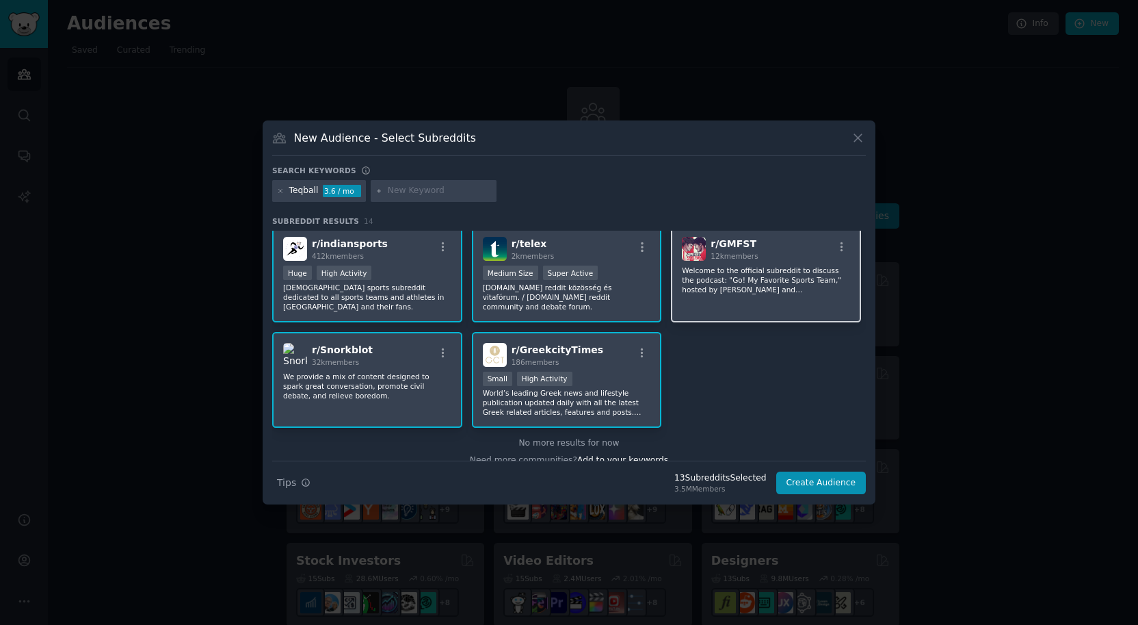
scroll to position [327, 0]
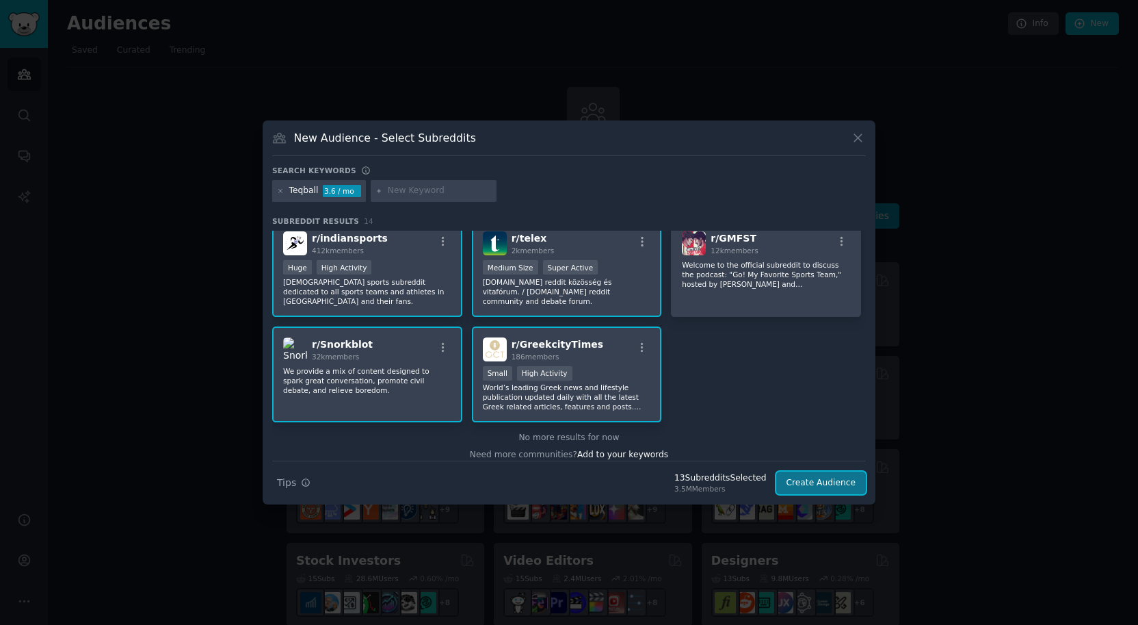
click at [839, 489] on button "Create Audience" at bounding box center [821, 482] width 90 height 23
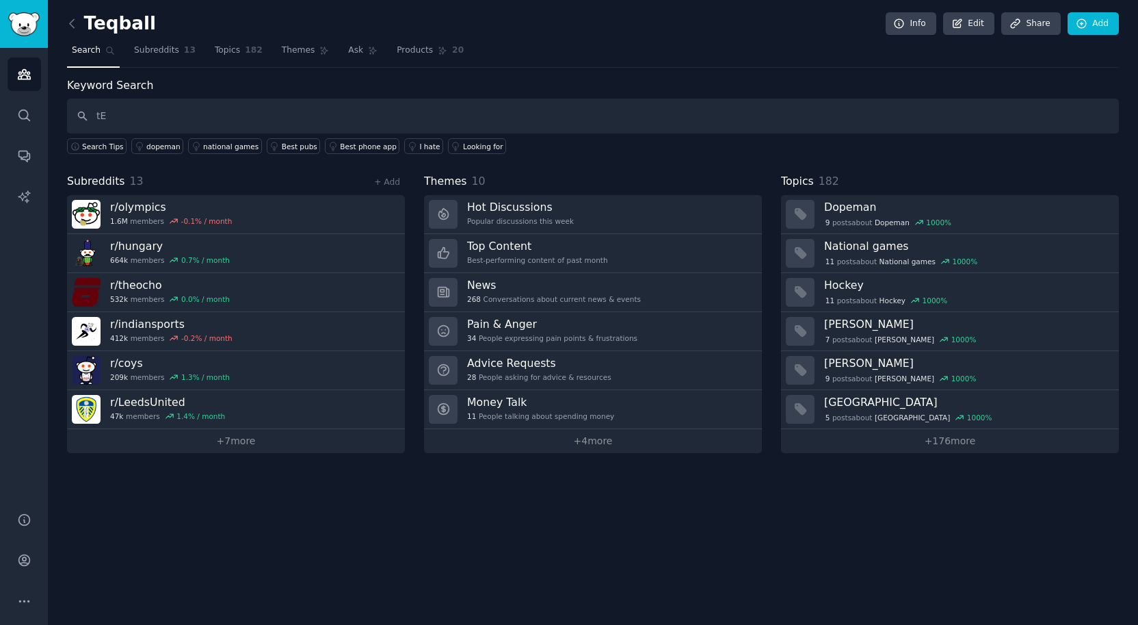
type input "t"
type input "Teqball"
